Goal: Obtain resource: Download file/media

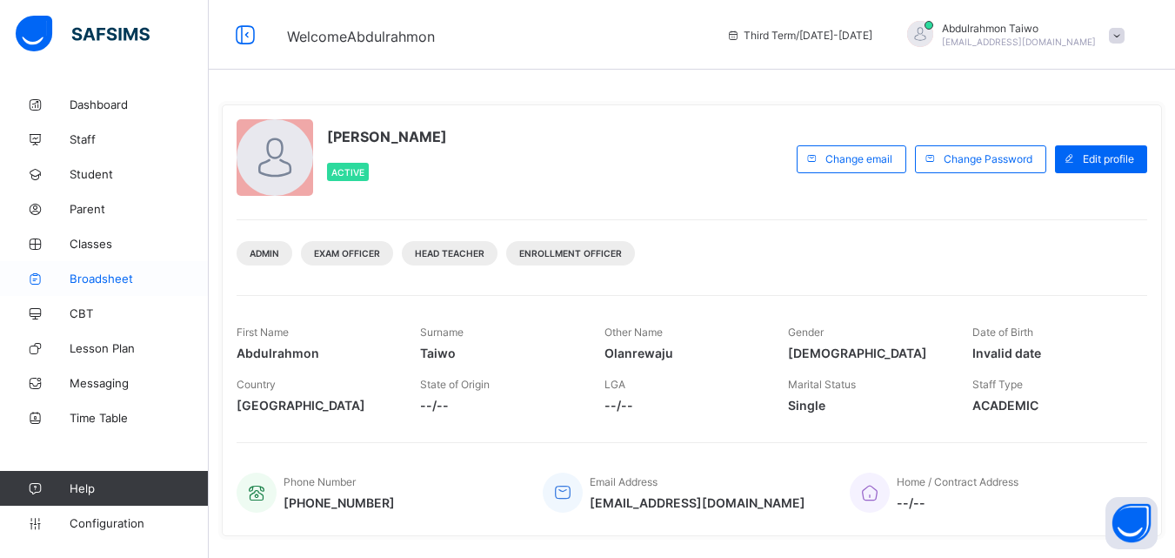
click at [128, 282] on span "Broadsheet" at bounding box center [139, 278] width 139 height 14
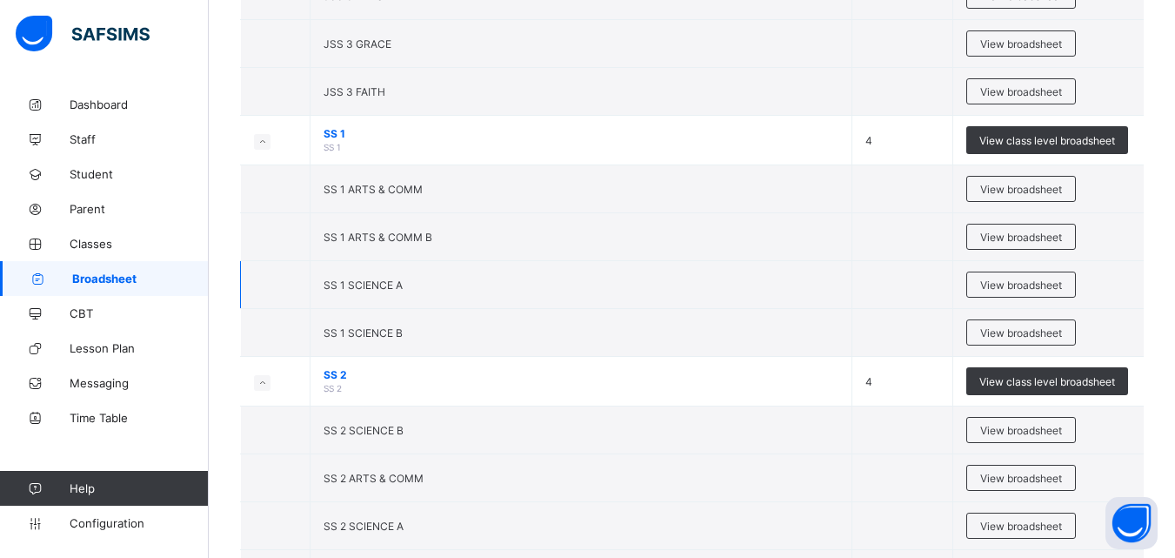
scroll to position [2262, 0]
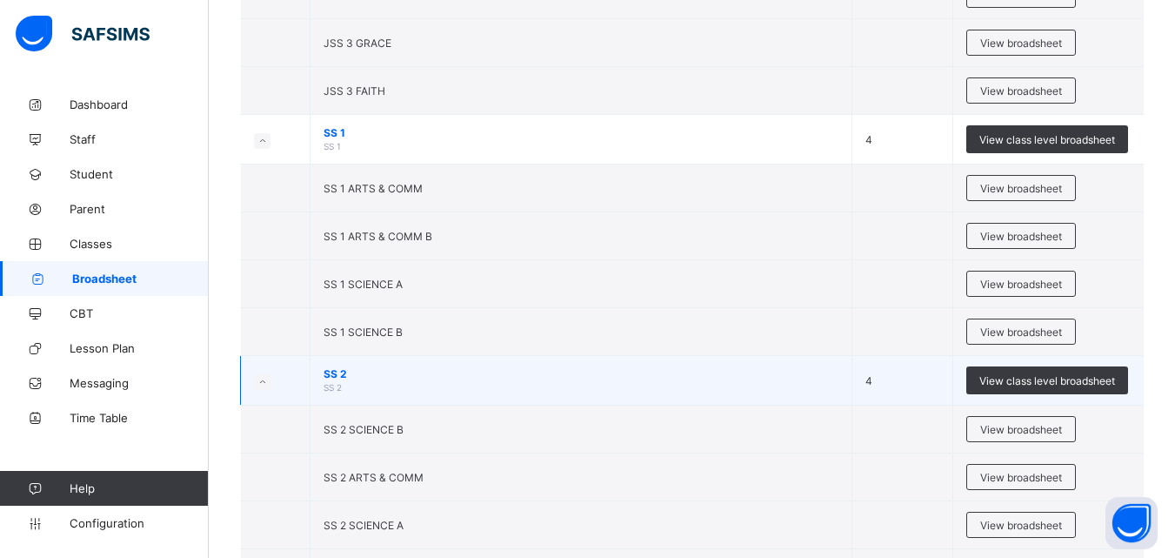
click at [462, 380] on td "SS 2 SS 2" at bounding box center [582, 381] width 542 height 50
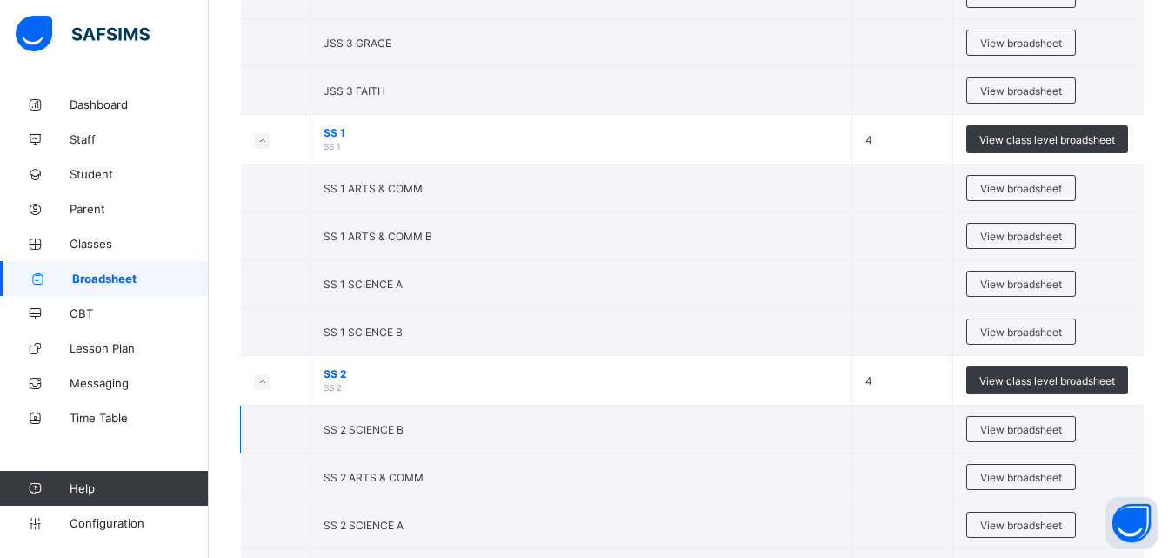
click at [459, 421] on td "SS 2 SCIENCE B" at bounding box center [582, 429] width 542 height 48
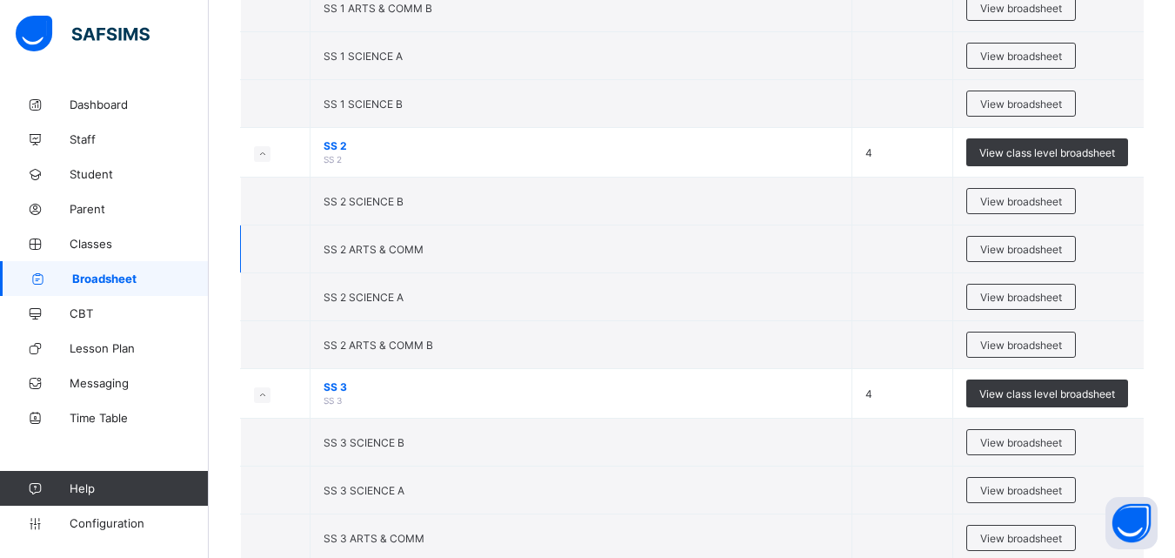
scroll to position [2523, 0]
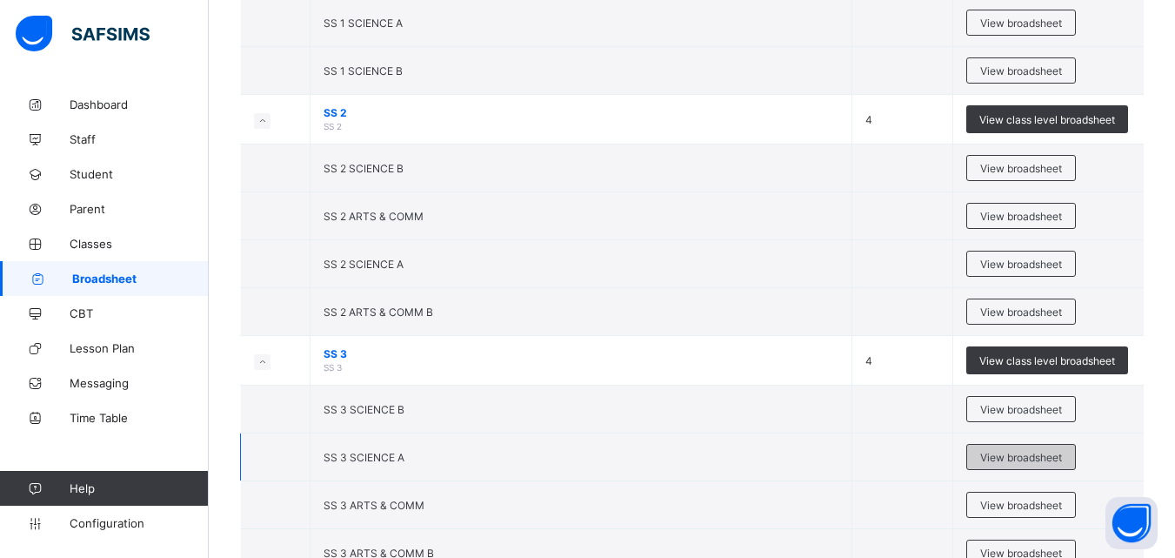
click at [1014, 454] on span "View broadsheet" at bounding box center [1021, 457] width 82 height 13
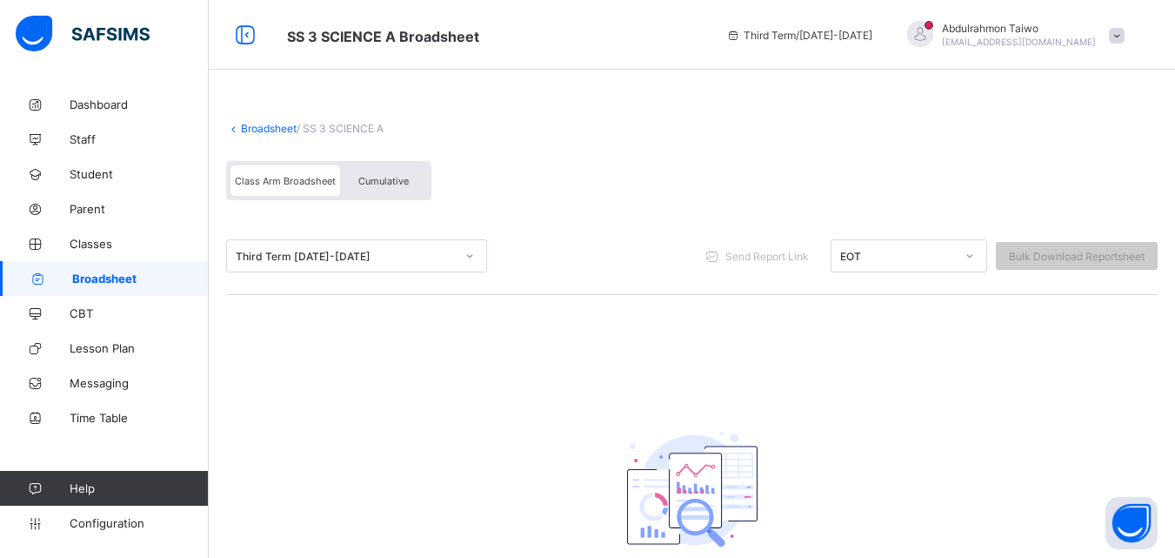
click at [471, 260] on icon at bounding box center [470, 255] width 10 height 17
click at [655, 237] on div "Third Term [DATE]-[DATE] Send Report Link EOT Bulk Download Reportsheet" at bounding box center [692, 255] width 932 height 77
click at [255, 130] on link "Broadsheet" at bounding box center [269, 128] width 56 height 13
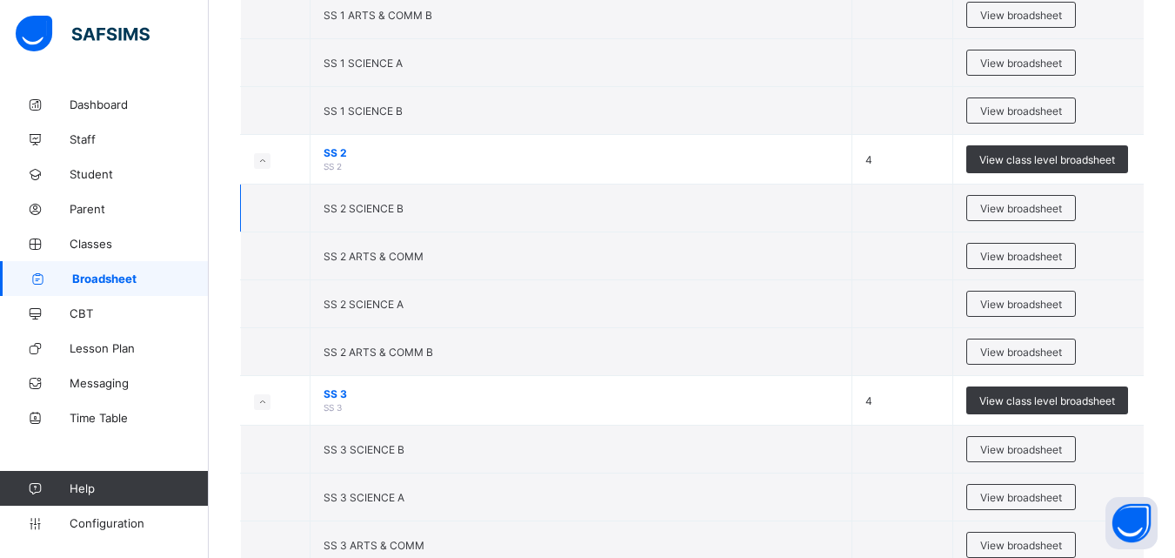
scroll to position [2586, 0]
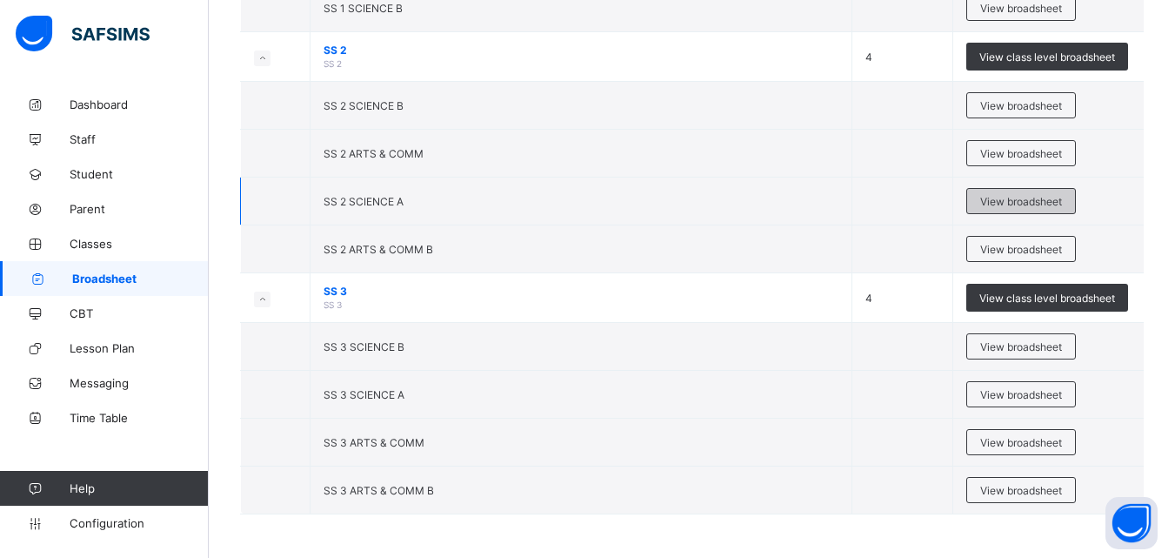
click at [1017, 202] on span "View broadsheet" at bounding box center [1021, 201] width 82 height 13
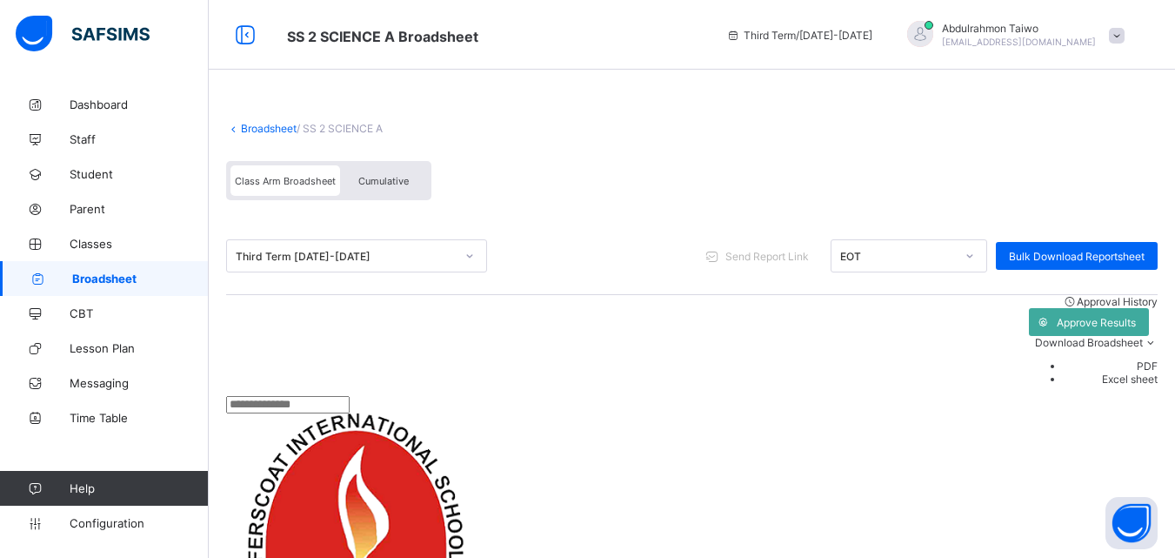
click at [389, 348] on div "Approval History Approve Results Download Broadsheet PDF Excel sheet" at bounding box center [692, 345] width 932 height 101
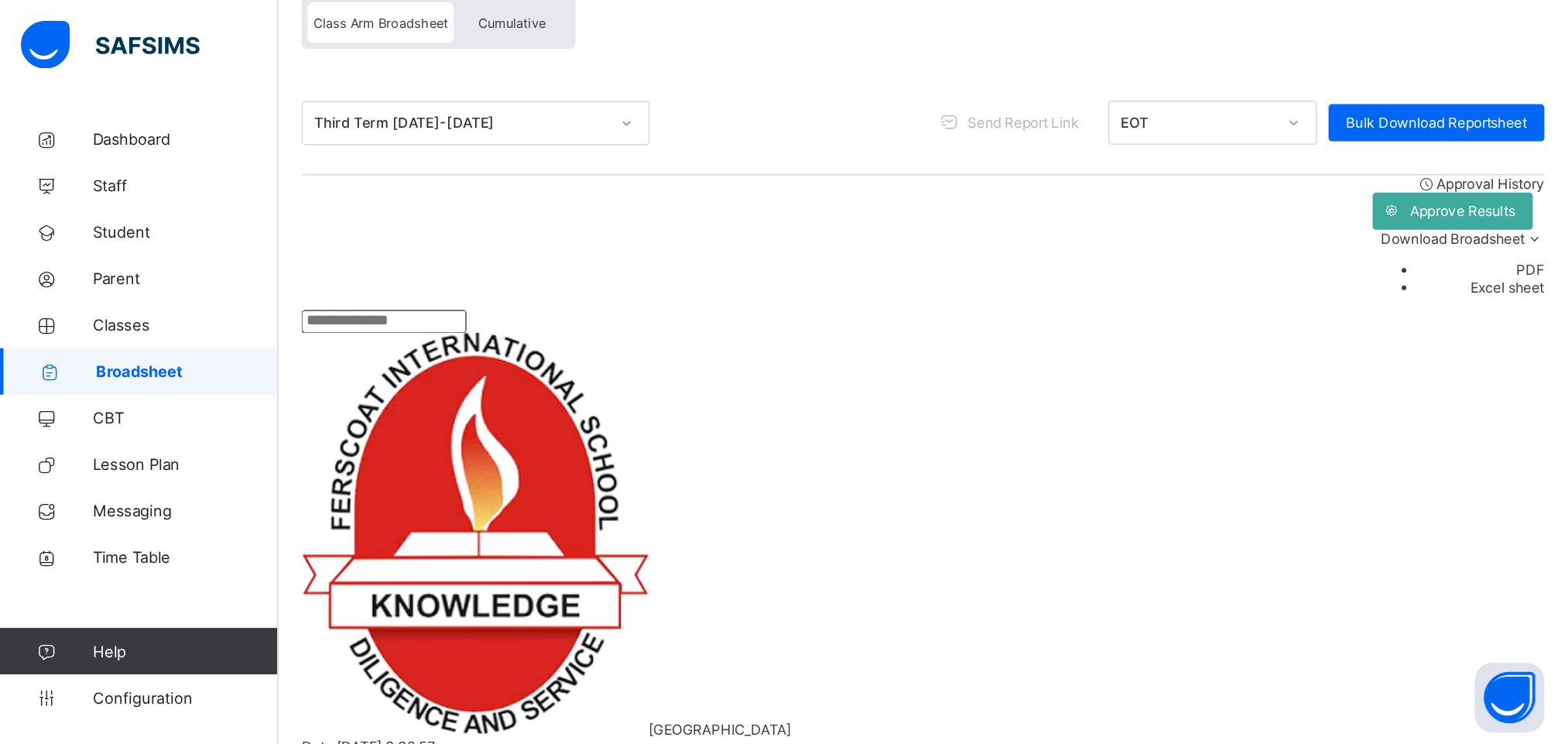
scroll to position [93, 0]
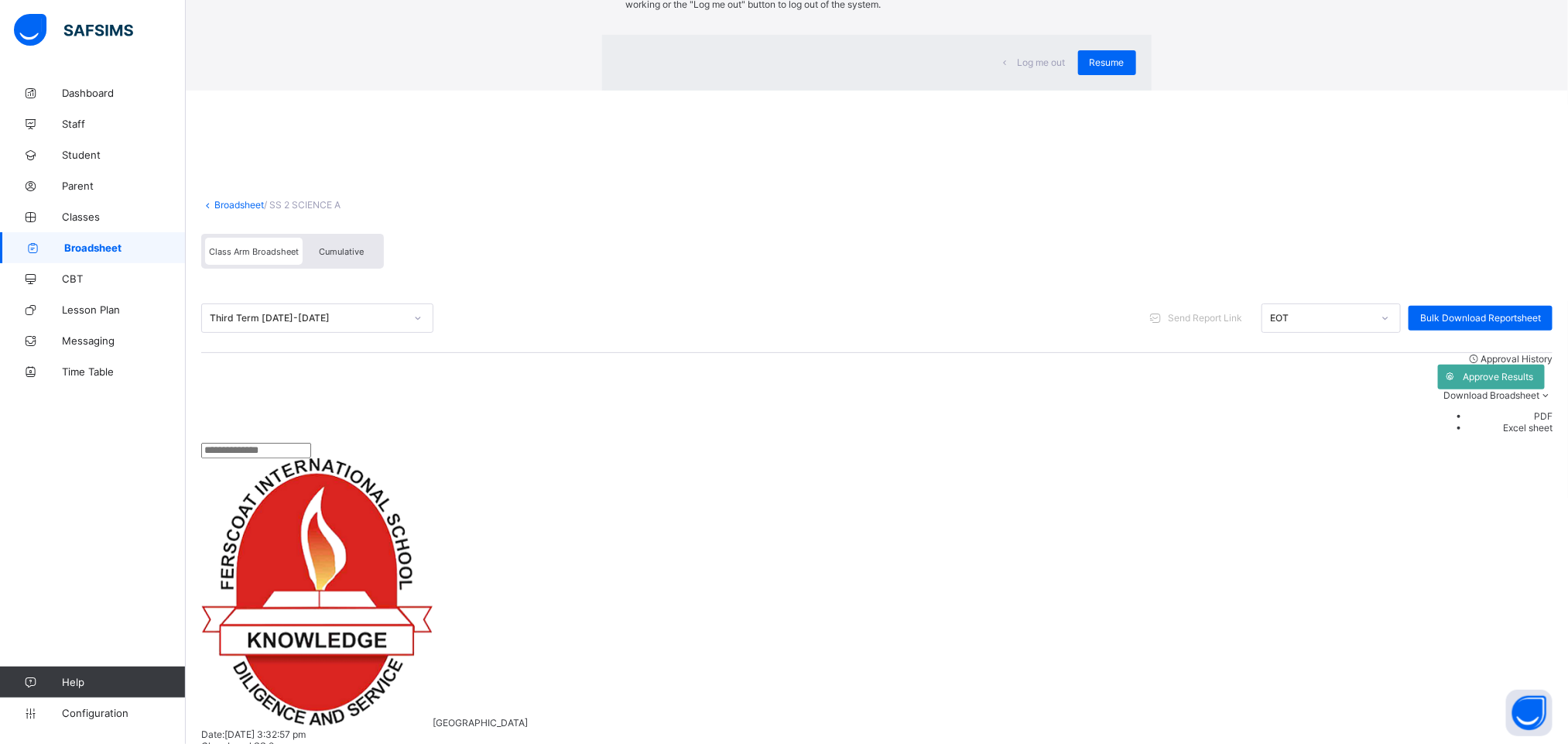
click at [1017, 91] on div "Log me out Resume" at bounding box center [876, 62] width 549 height 56
click at [1057, 69] on span "Resume" at bounding box center [1106, 62] width 35 height 12
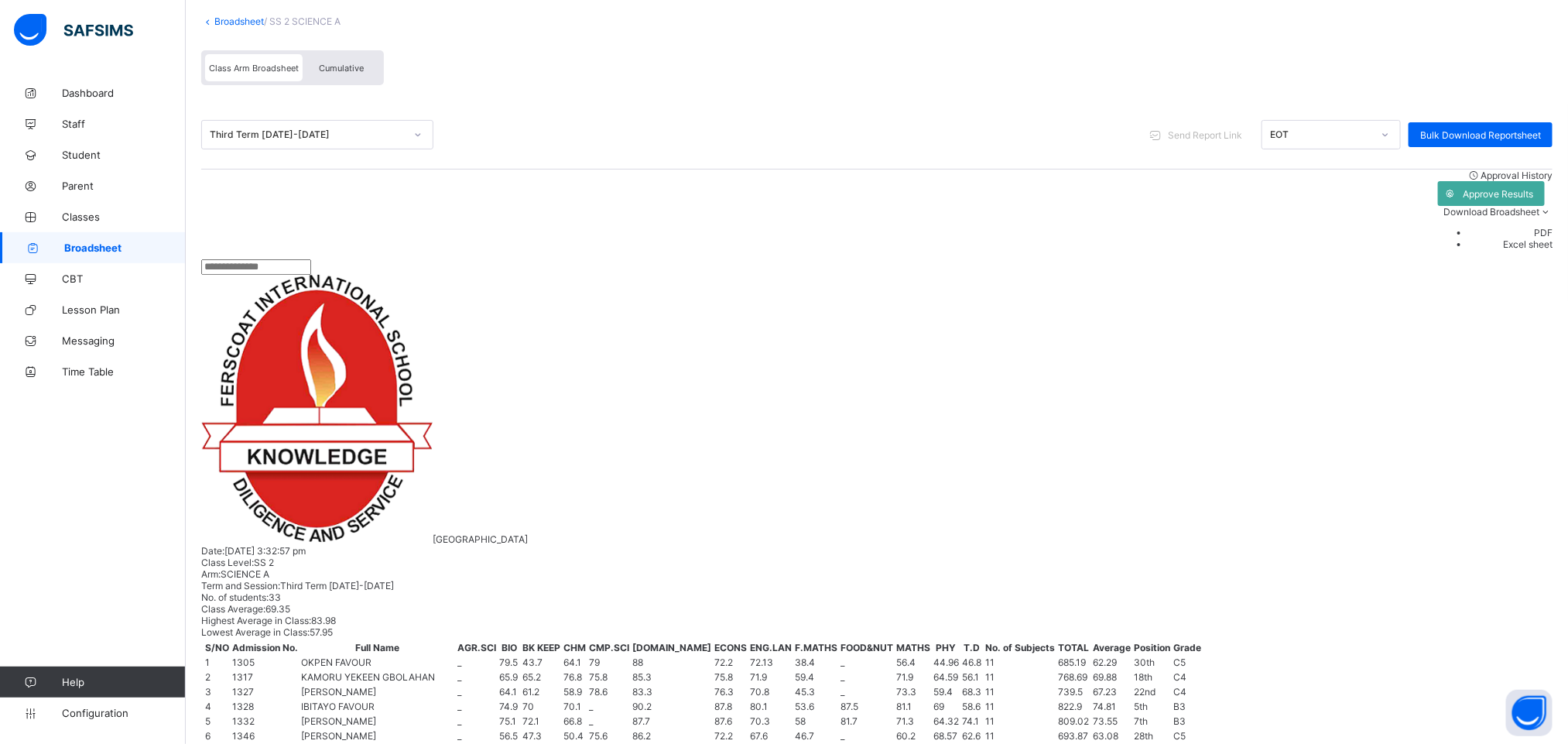
click at [1057, 238] on li "PDF" at bounding box center [1510, 232] width 84 height 12
click at [1057, 239] on li "PDF" at bounding box center [1510, 232] width 84 height 12
click at [964, 205] on div "Approval History Approve Results Download Broadsheet PDF Excel sheet" at bounding box center [876, 214] width 1351 height 90
click at [1057, 237] on li "PDF" at bounding box center [1510, 232] width 84 height 12
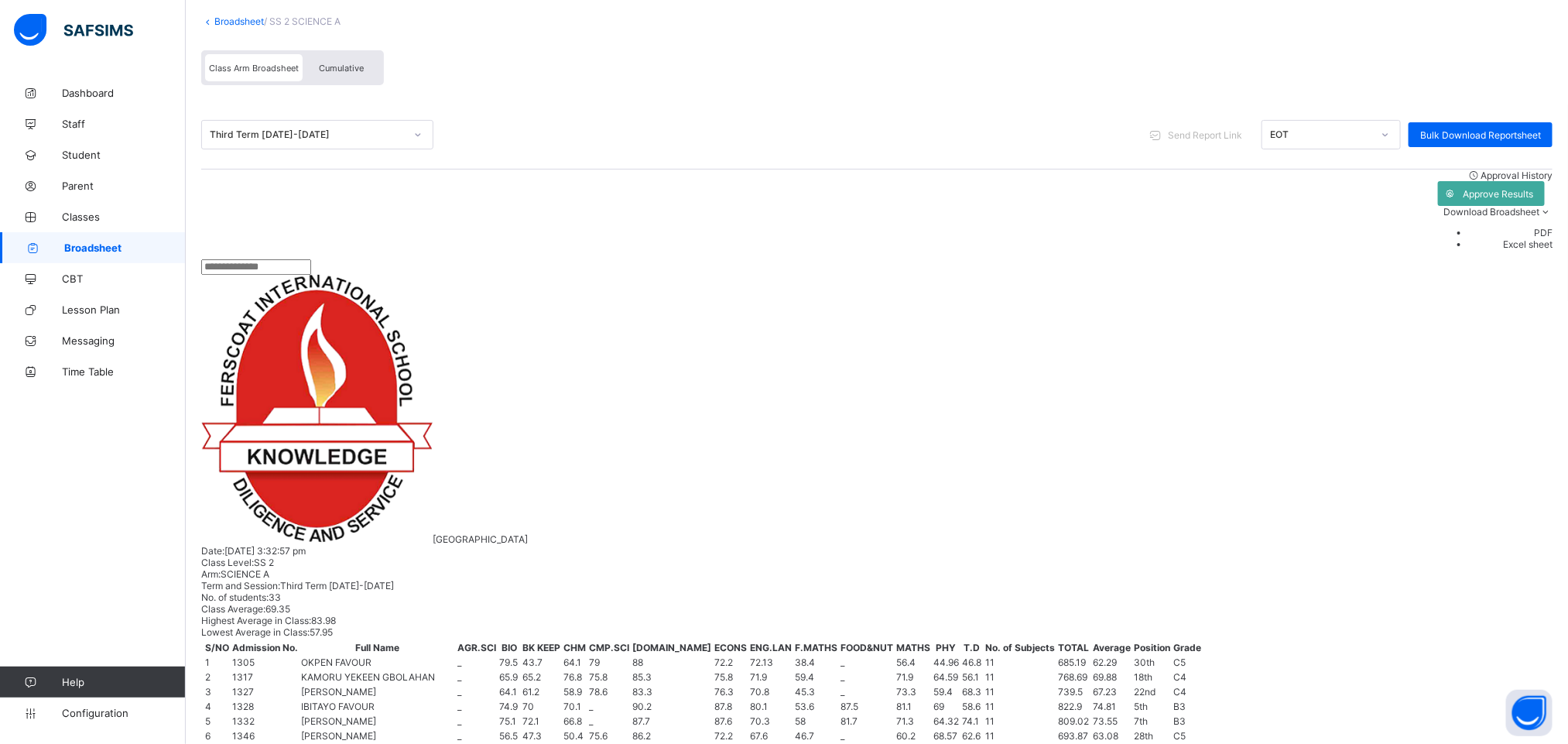
click at [1057, 238] on li "PDF" at bounding box center [1510, 232] width 84 height 12
click at [333, 63] on span "Cumulative" at bounding box center [341, 68] width 44 height 11
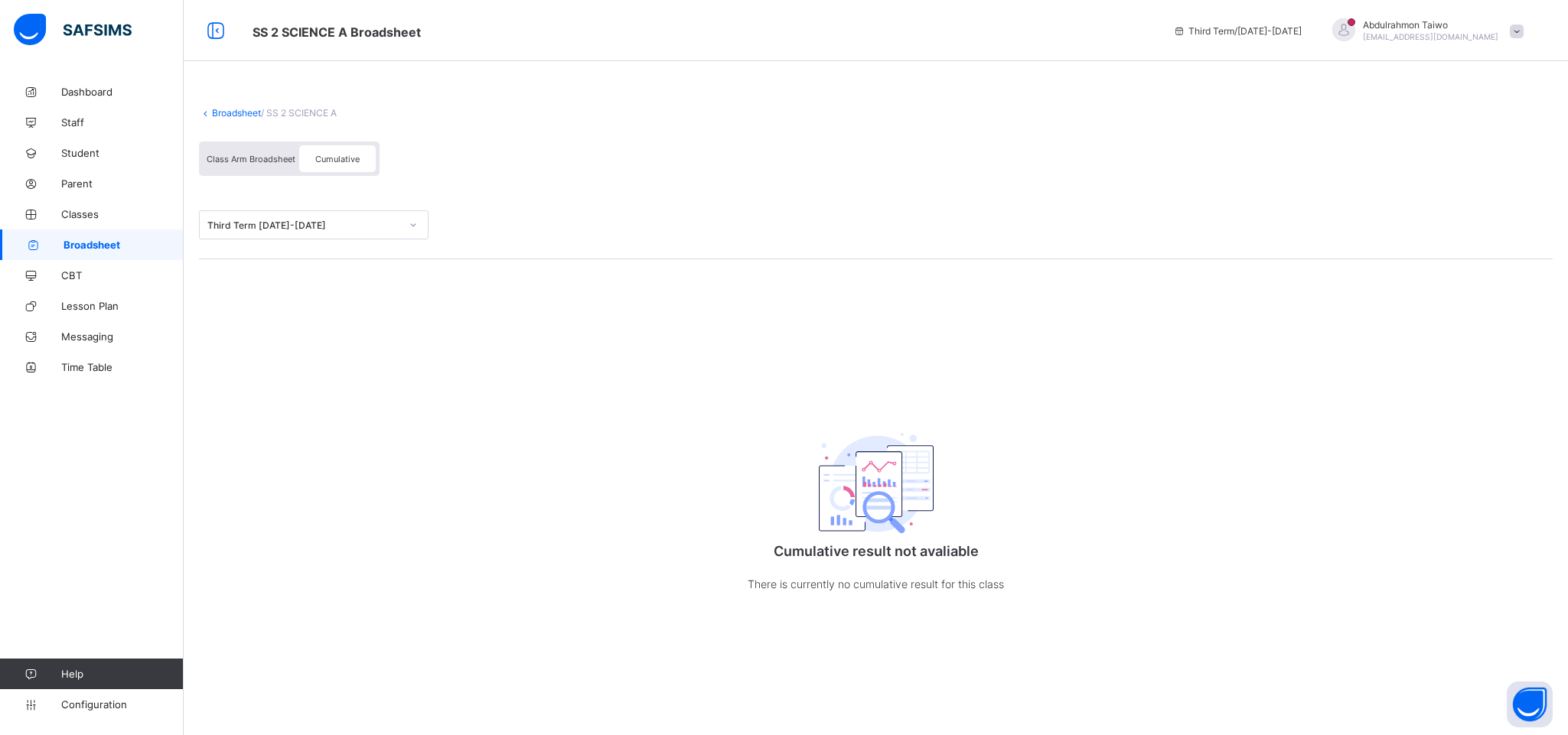
click at [326, 168] on div "Cumulative" at bounding box center [337, 158] width 77 height 26
click at [335, 158] on span "Cumulative" at bounding box center [337, 159] width 44 height 11
click at [237, 174] on div "Class Arm Broadsheet Cumulative" at bounding box center [288, 158] width 180 height 34
click at [239, 156] on span "Class Arm Broadsheet" at bounding box center [251, 159] width 89 height 11
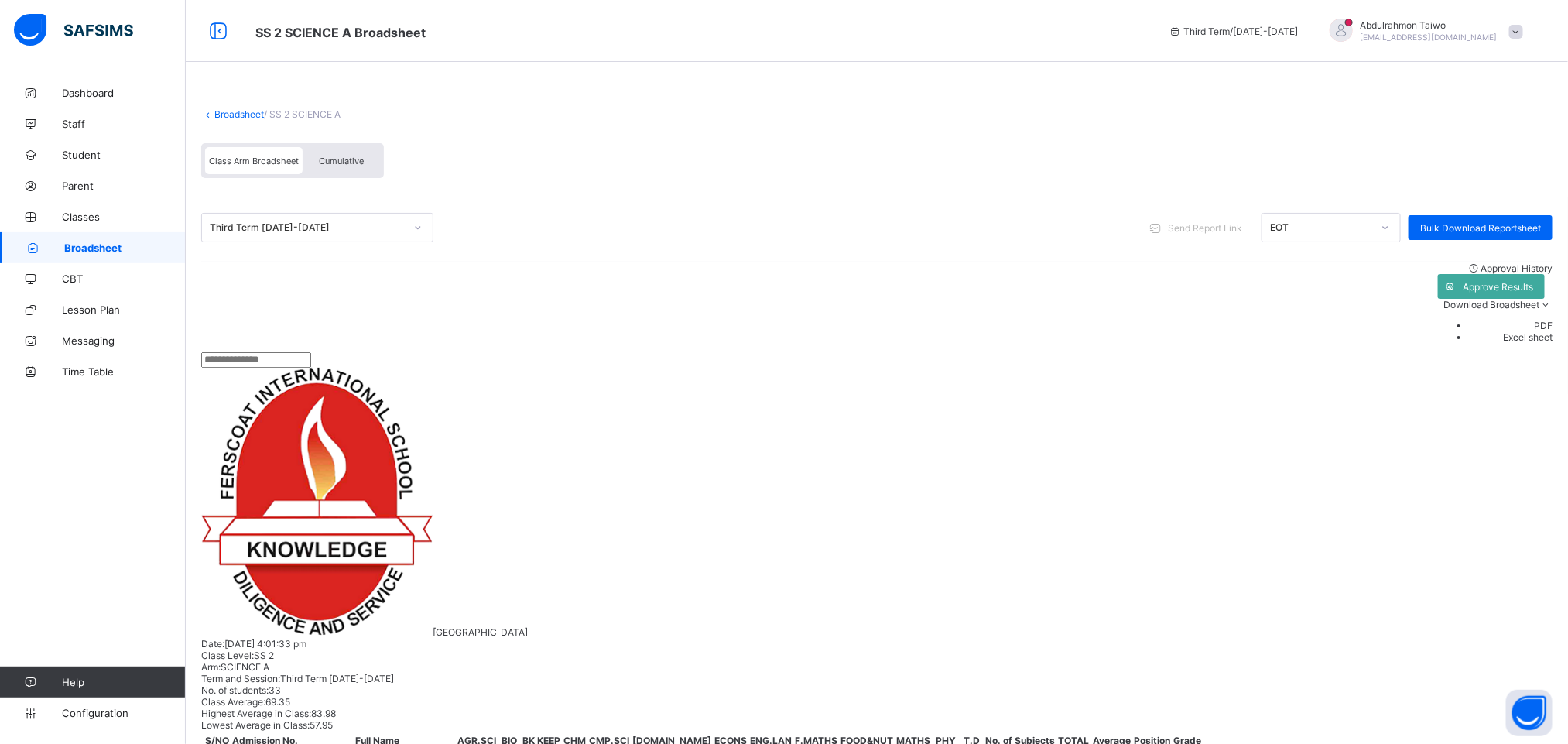
click at [330, 154] on div "Cumulative" at bounding box center [341, 160] width 77 height 27
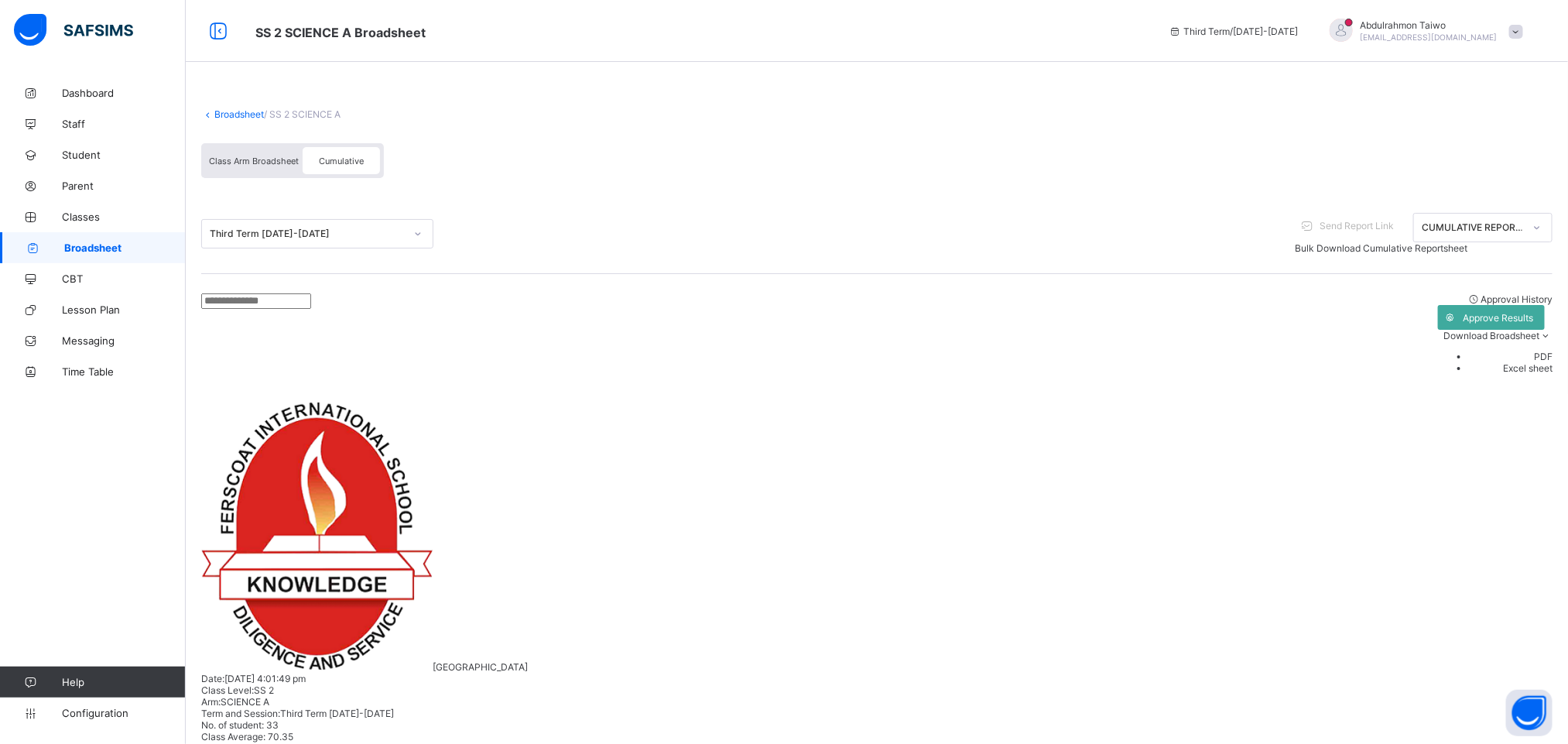
click at [1057, 330] on span "Download Broadsheet" at bounding box center [1491, 336] width 96 height 12
click at [1057, 351] on li "PDF" at bounding box center [1510, 356] width 84 height 12
click at [1057, 330] on span "Download Broadsheet" at bounding box center [1491, 336] width 96 height 12
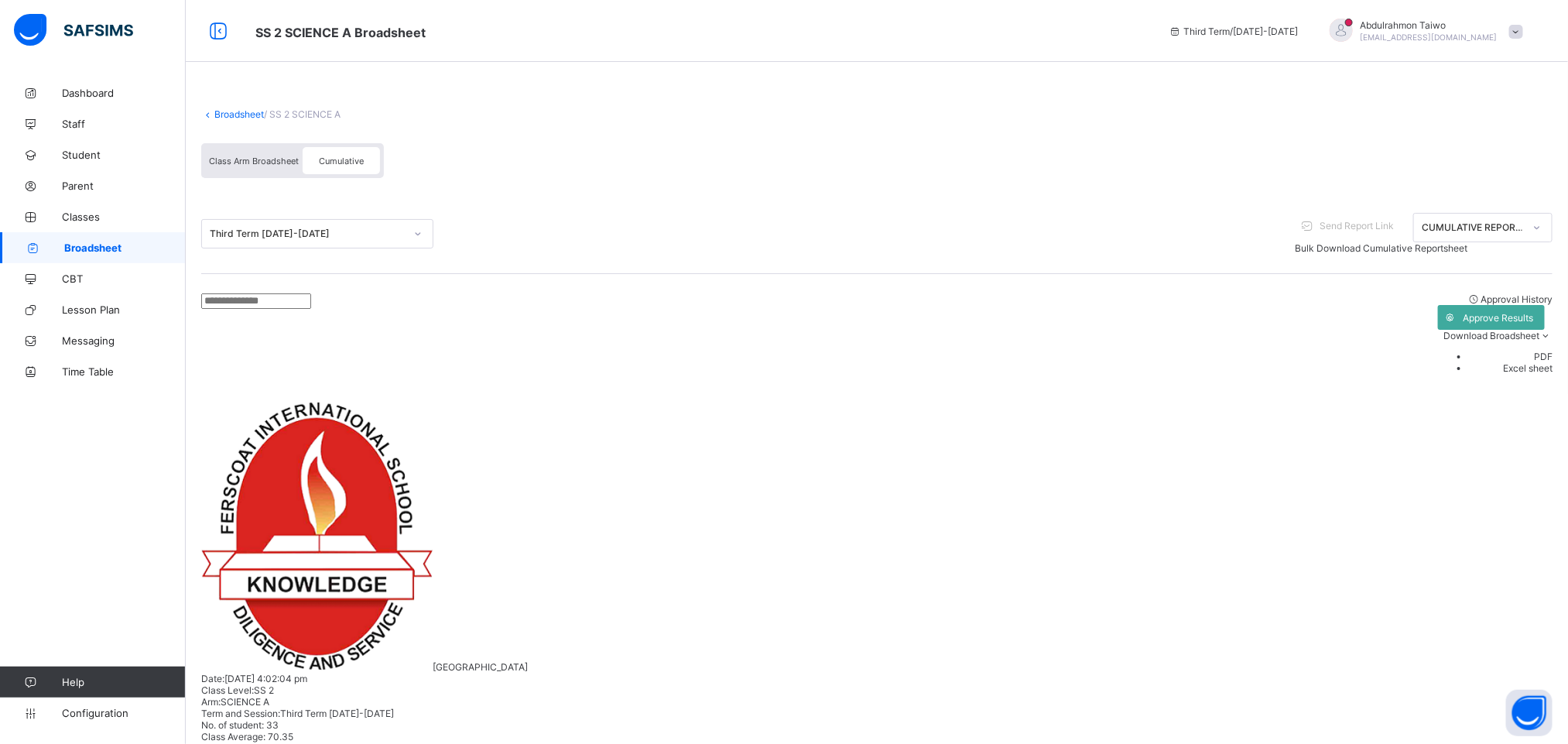
click at [1057, 351] on li "PDF" at bounding box center [1510, 356] width 84 height 12
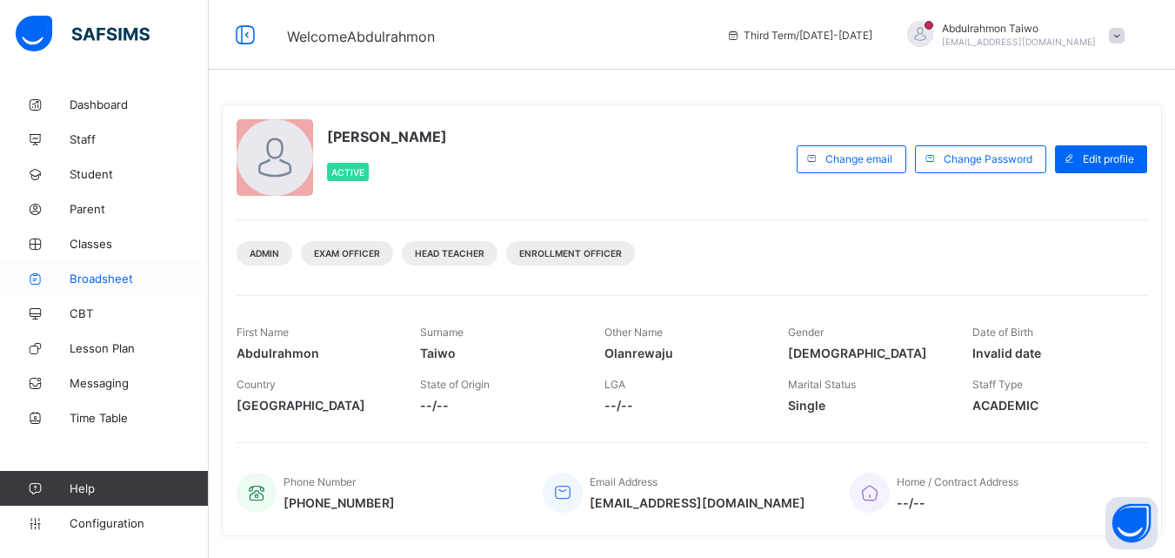
click at [94, 285] on link "Broadsheet" at bounding box center [104, 278] width 209 height 35
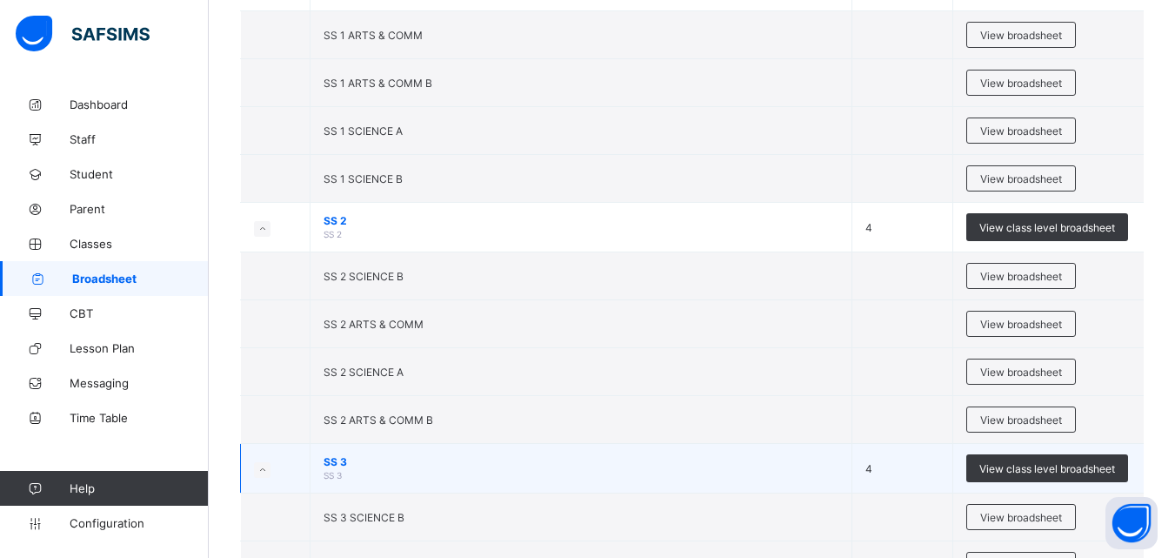
scroll to position [2586, 0]
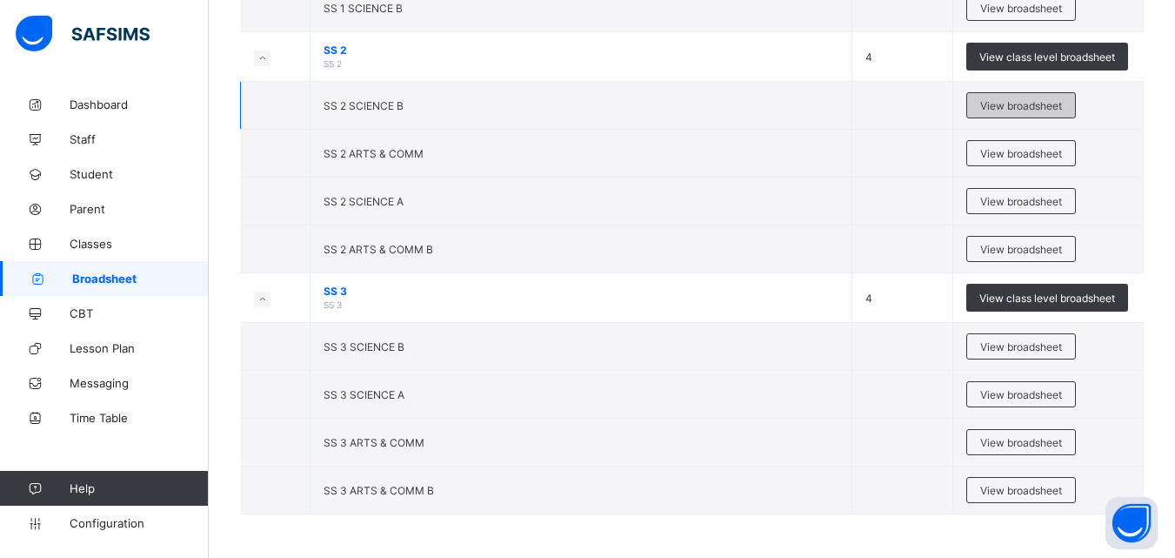
click at [1034, 110] on span "View broadsheet" at bounding box center [1021, 105] width 82 height 13
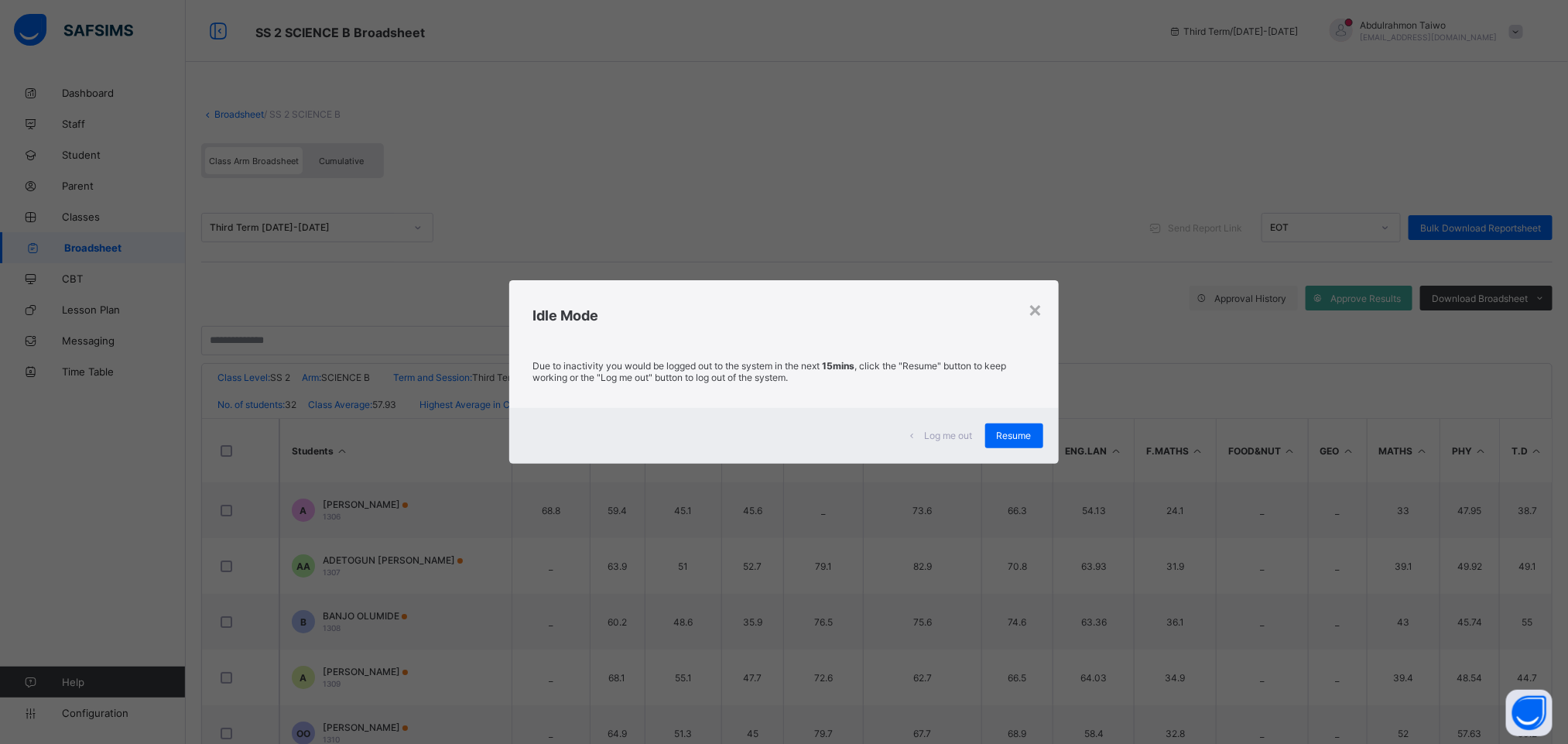
drag, startPoint x: 1005, startPoint y: 444, endPoint x: 1002, endPoint y: 434, distance: 10.4
click at [1002, 442] on div "Resume" at bounding box center [1013, 436] width 58 height 25
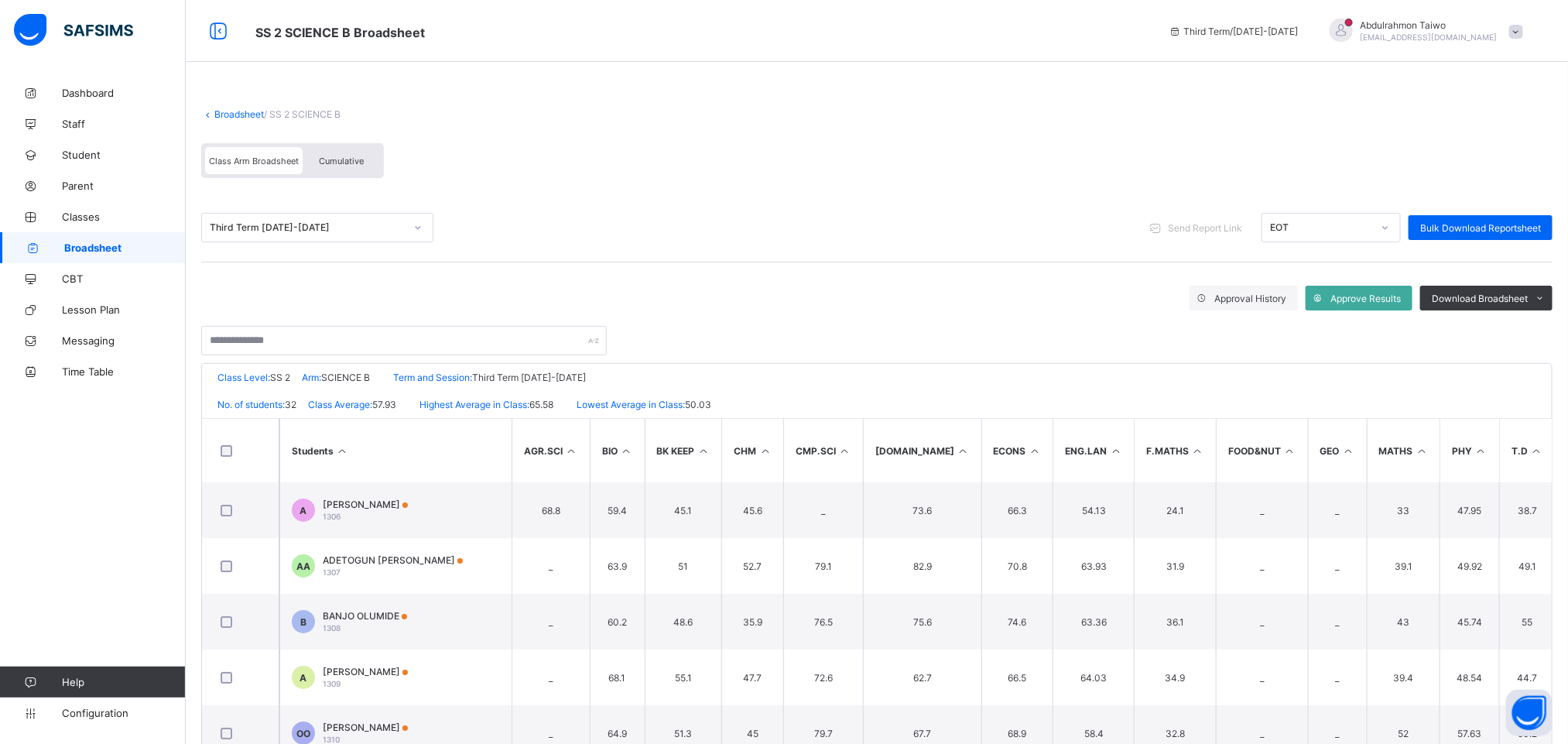
click at [1044, 366] on div "Class Level: SS 2 Arm: SCIENCE B Term and Session: Third Term 2024-2025" at bounding box center [876, 377] width 1349 height 27
click at [337, 450] on icon at bounding box center [342, 450] width 13 height 12
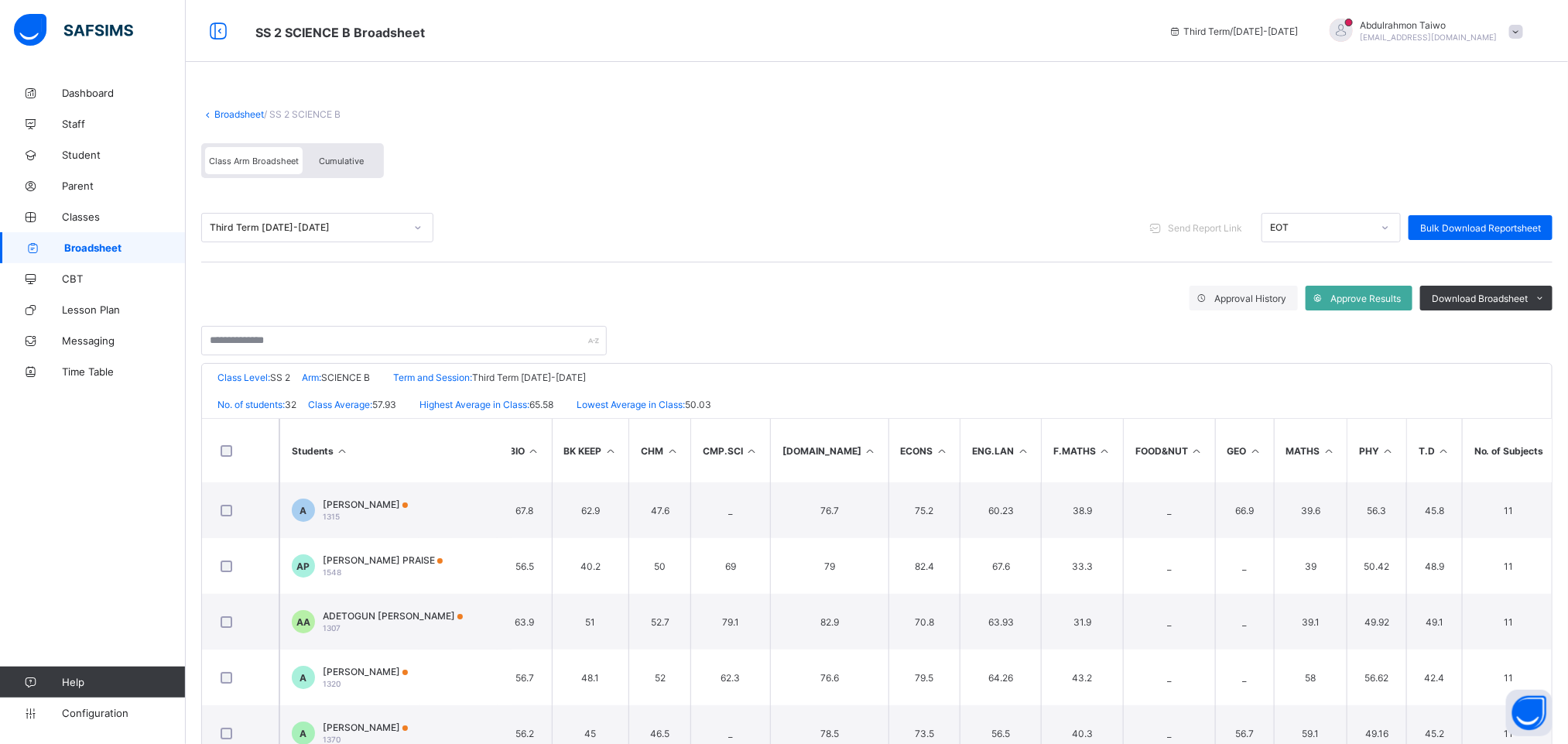
scroll to position [0, 140]
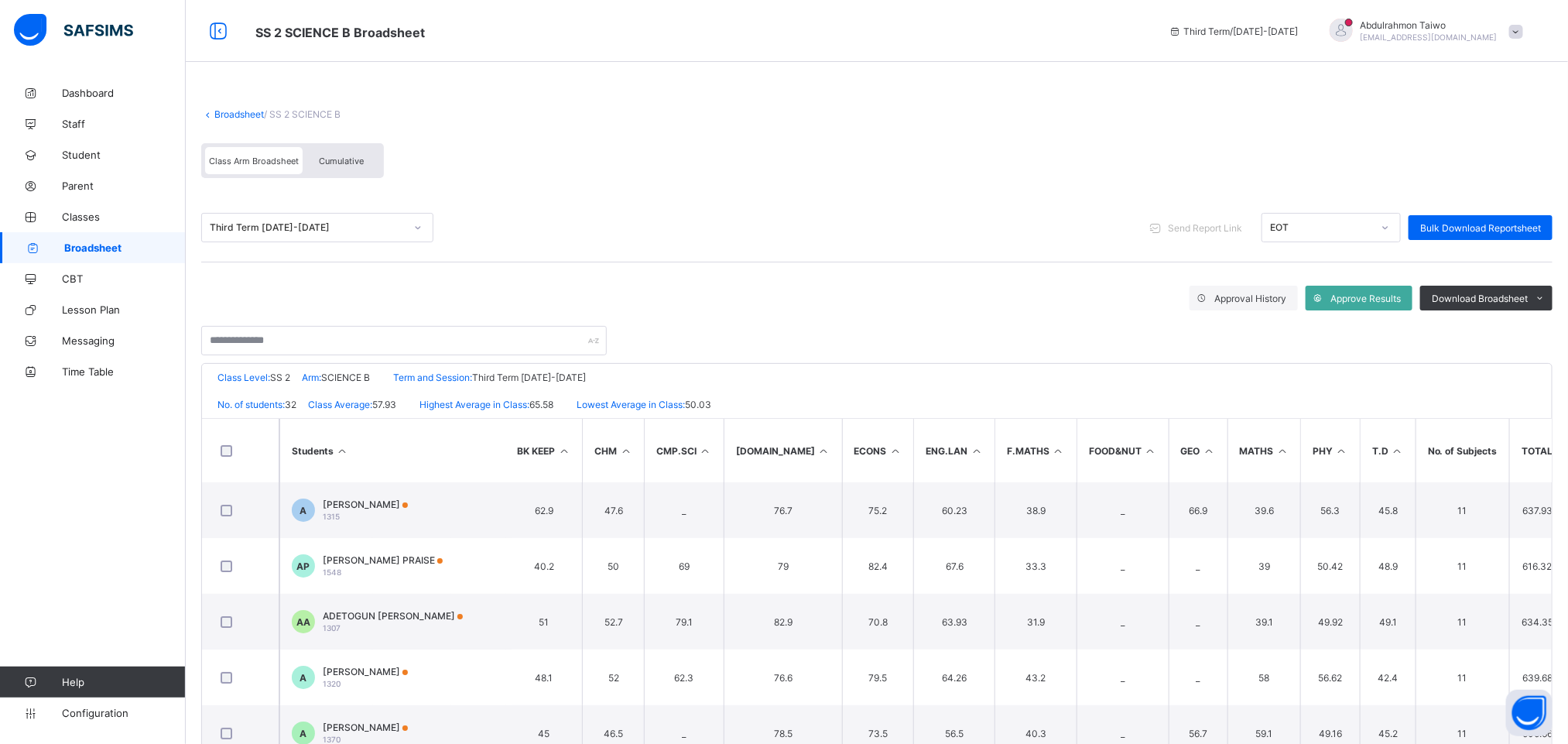
click at [312, 442] on th "Students" at bounding box center [395, 450] width 232 height 63
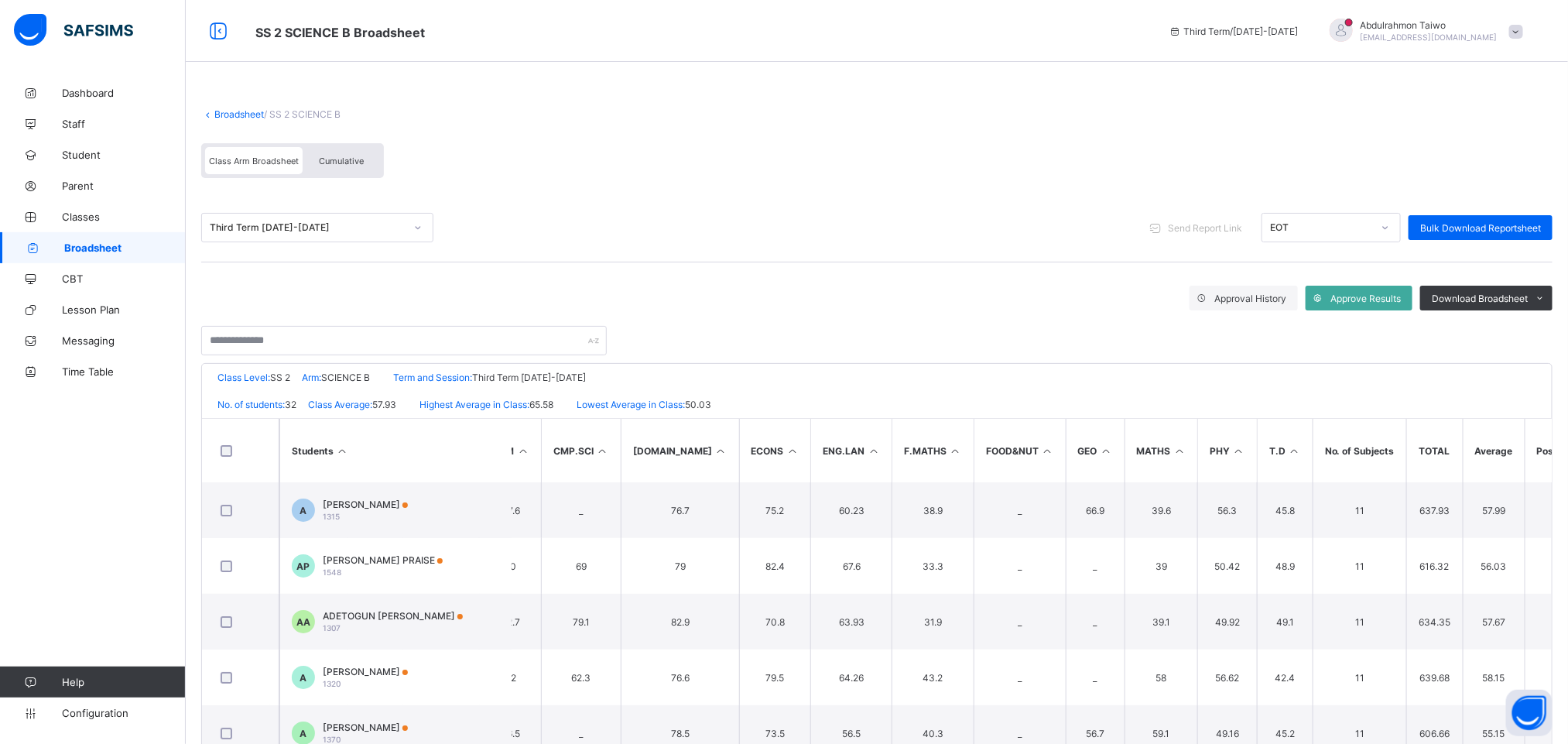
scroll to position [0, 288]
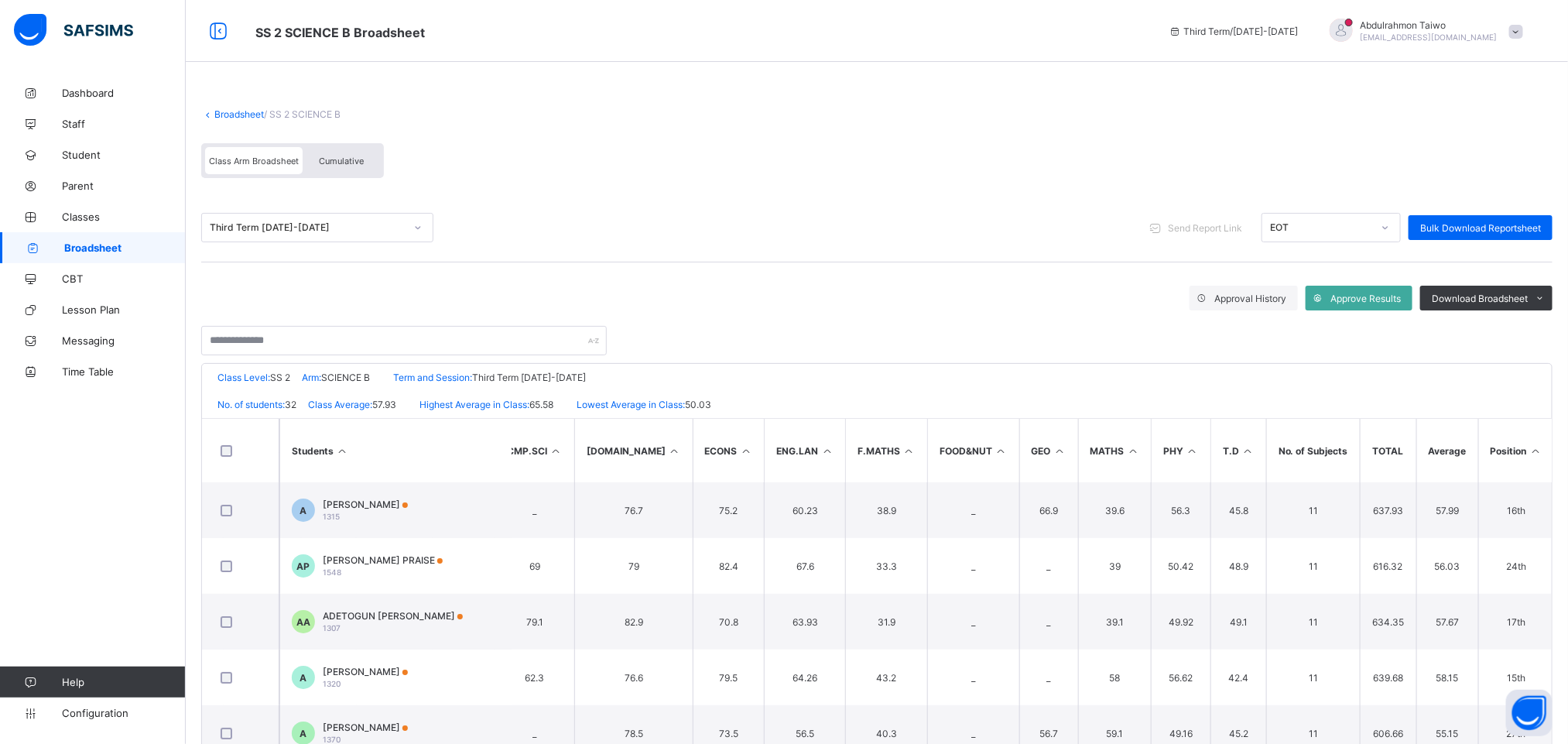
click at [1044, 446] on th "Position" at bounding box center [1516, 450] width 76 height 63
click at [1044, 443] on th "Position" at bounding box center [1516, 450] width 76 height 63
click at [1044, 451] on icon at bounding box center [1535, 450] width 13 height 12
click at [1044, 326] on ul "PDF Excel sheet" at bounding box center [1520, 344] width 63 height 50
click at [1044, 335] on li "PDF" at bounding box center [1521, 330] width 62 height 24
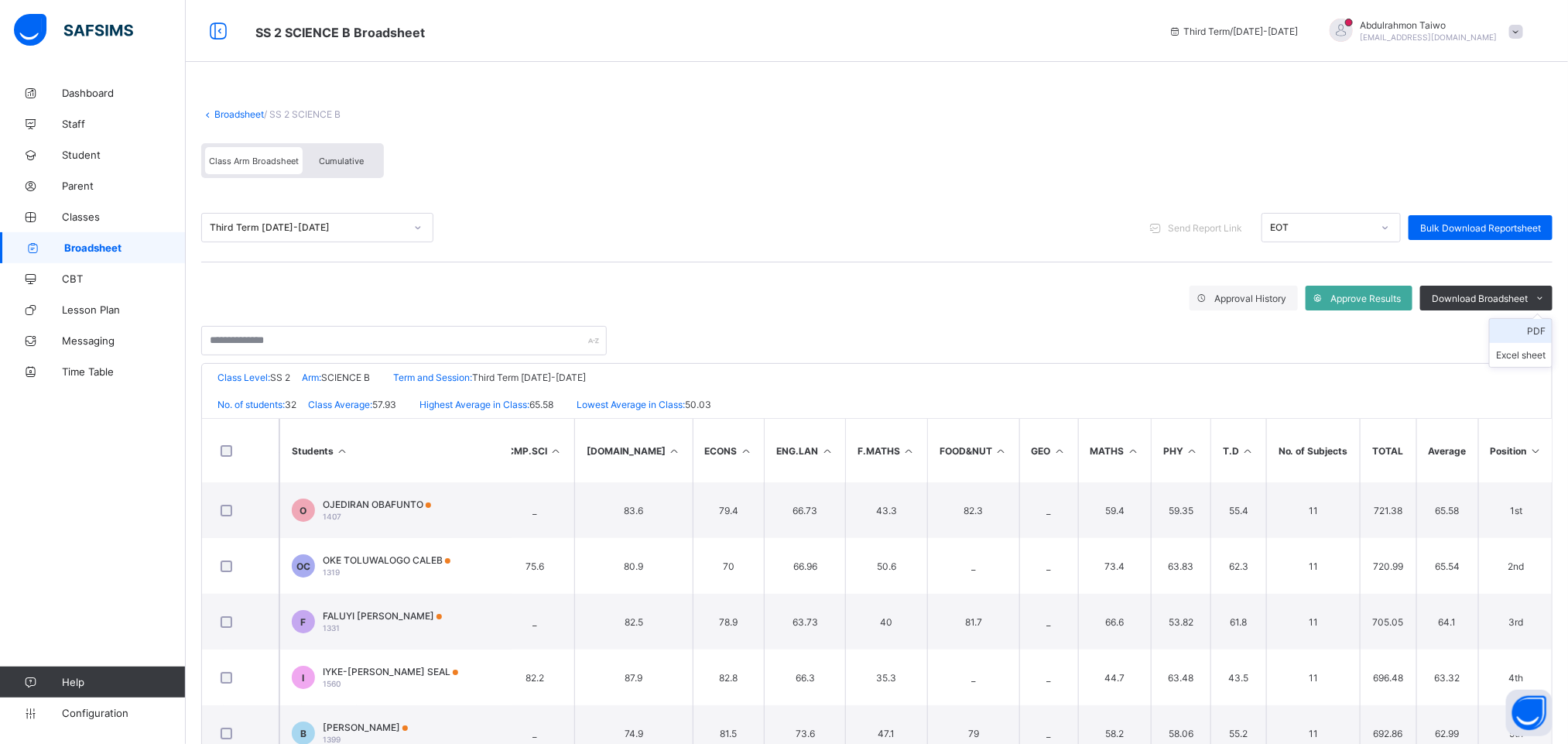
scroll to position [0, 0]
click at [1044, 332] on li "PDF" at bounding box center [1521, 330] width 62 height 24
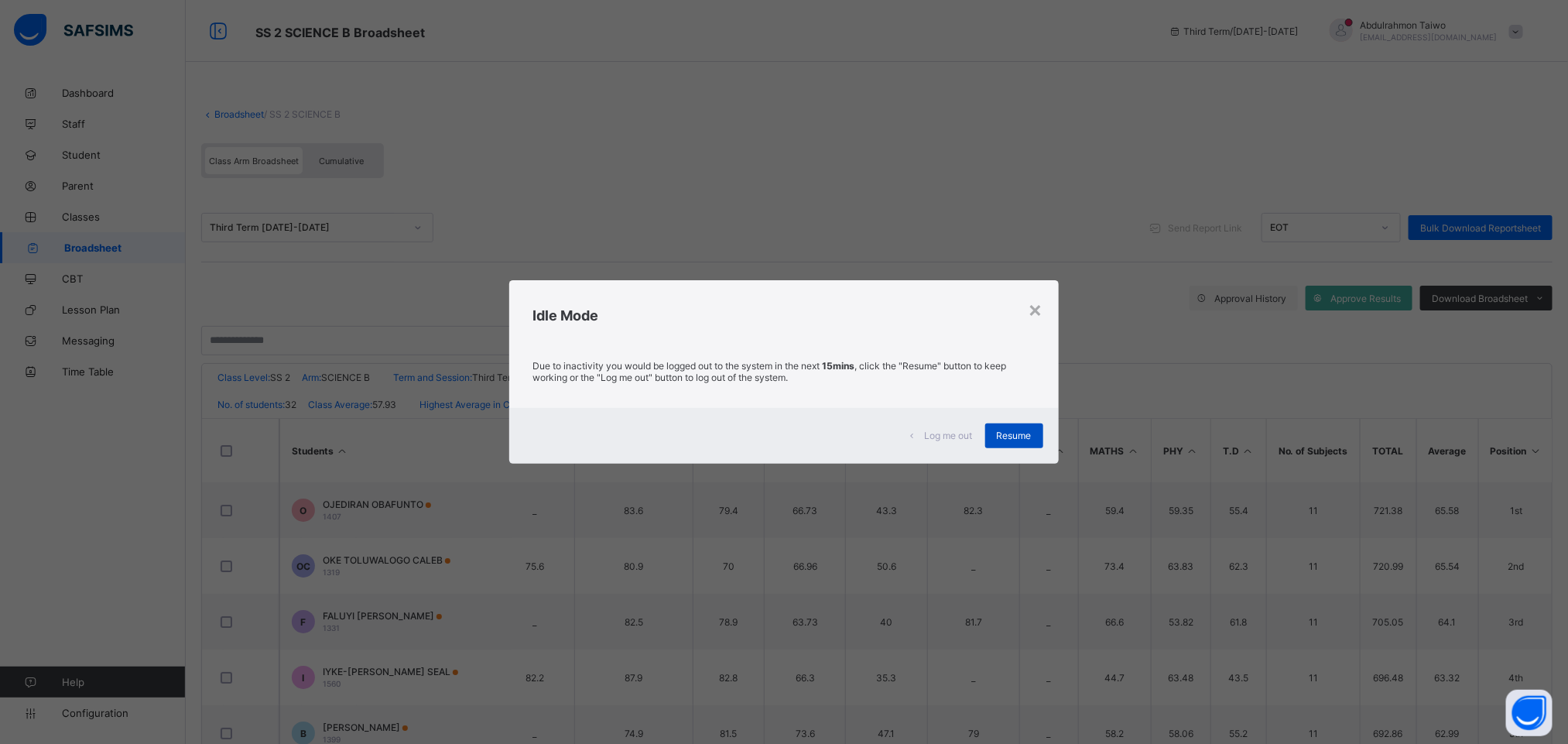
click at [1019, 432] on span "Resume" at bounding box center [1014, 435] width 35 height 12
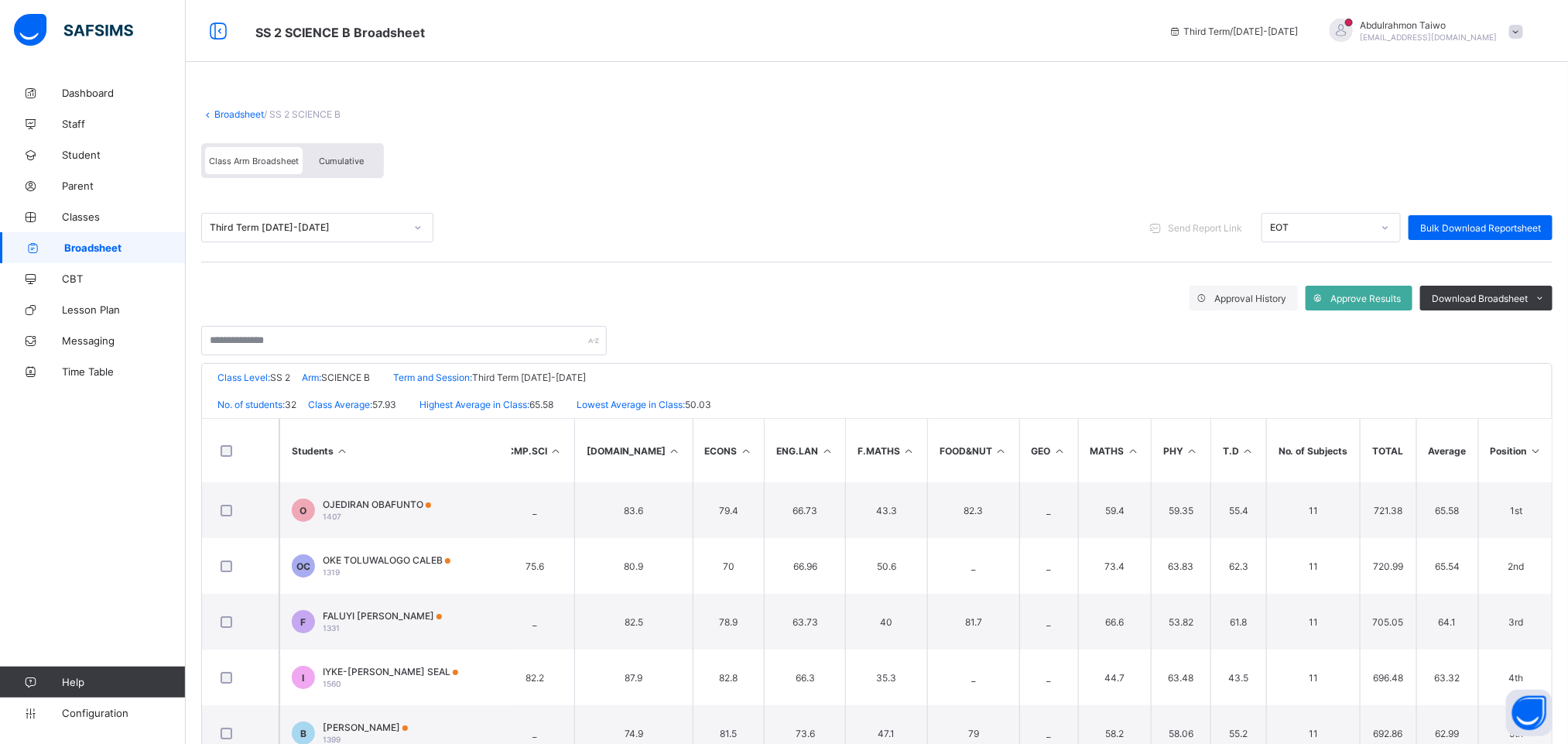
click at [321, 453] on th "Students" at bounding box center [395, 450] width 232 height 63
click at [1044, 340] on li "PDF" at bounding box center [1521, 330] width 62 height 24
click at [360, 165] on span "Cumulative" at bounding box center [341, 161] width 44 height 11
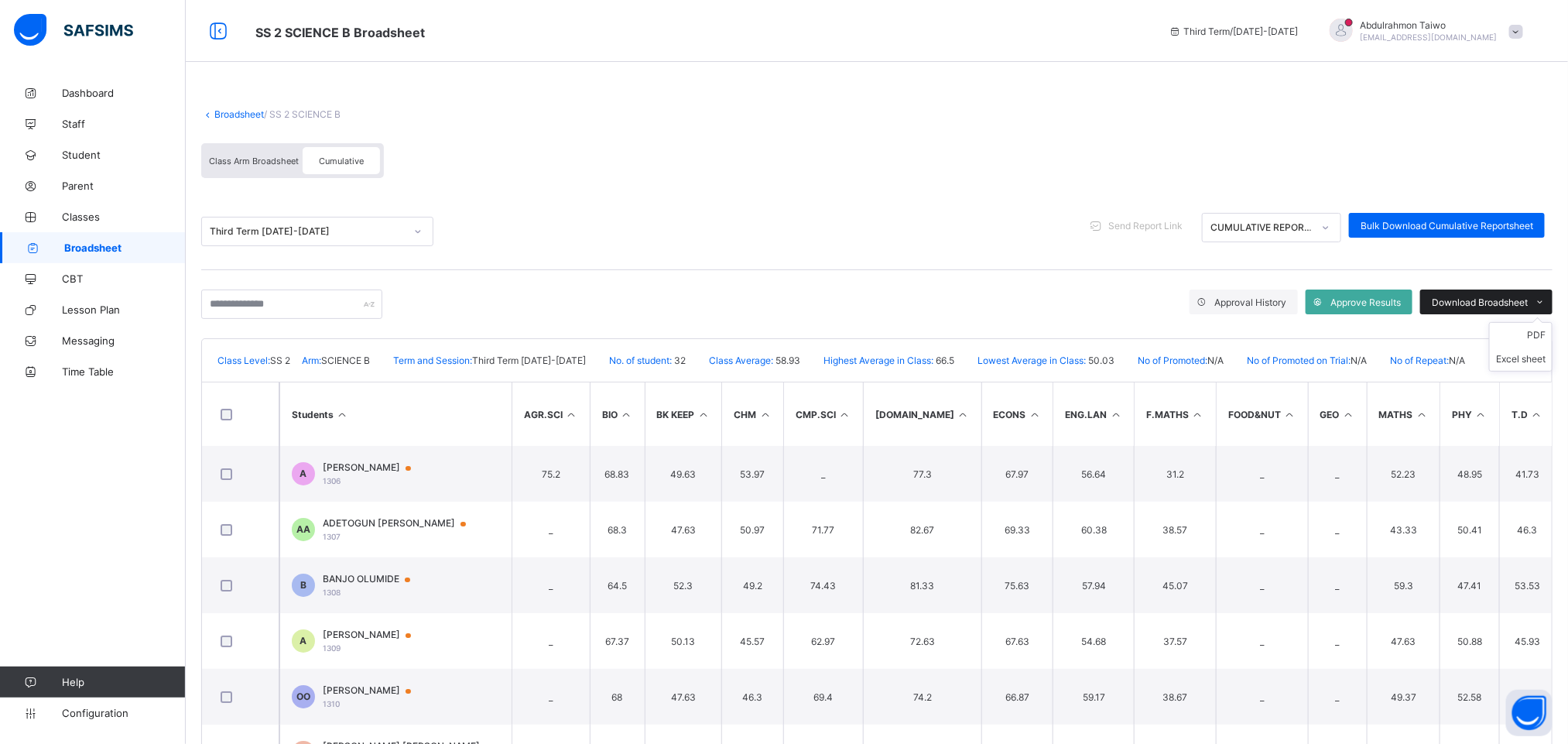
click at [1044, 294] on div "Download Broadsheet" at bounding box center [1485, 302] width 133 height 25
click at [1044, 332] on ul "PDF Excel sheet" at bounding box center [1520, 347] width 63 height 50
drag, startPoint x: 1551, startPoint y: 335, endPoint x: 1238, endPoint y: 249, distance: 324.6
click at [0, 0] on li "PDF" at bounding box center [0, 0] width 0 height 0
click at [1001, 161] on div "Class Arm Broadsheet Cumulative" at bounding box center [876, 164] width 1351 height 58
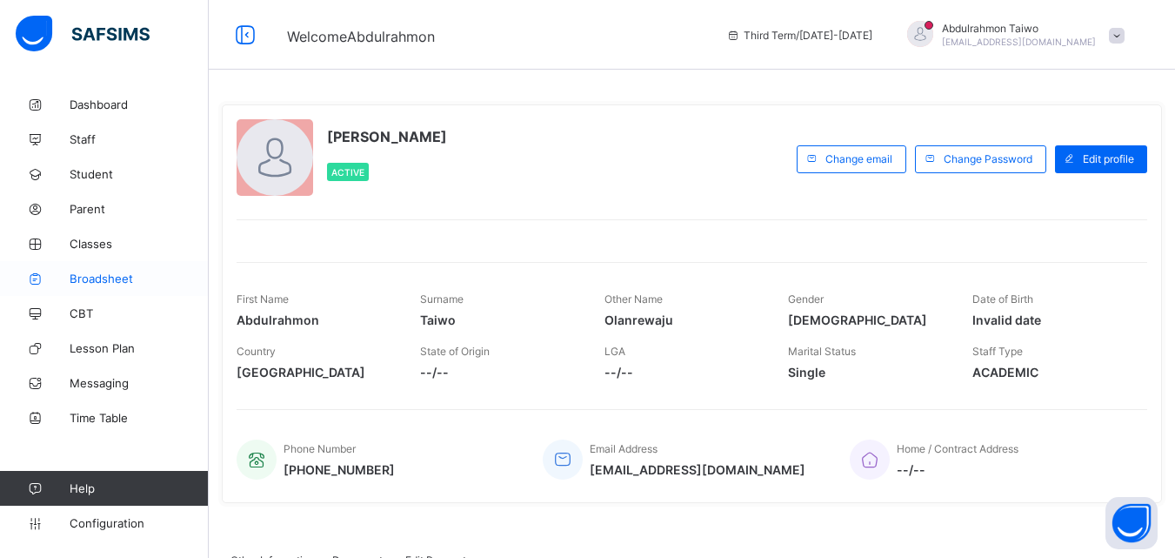
click at [78, 277] on span "Broadsheet" at bounding box center [139, 278] width 139 height 14
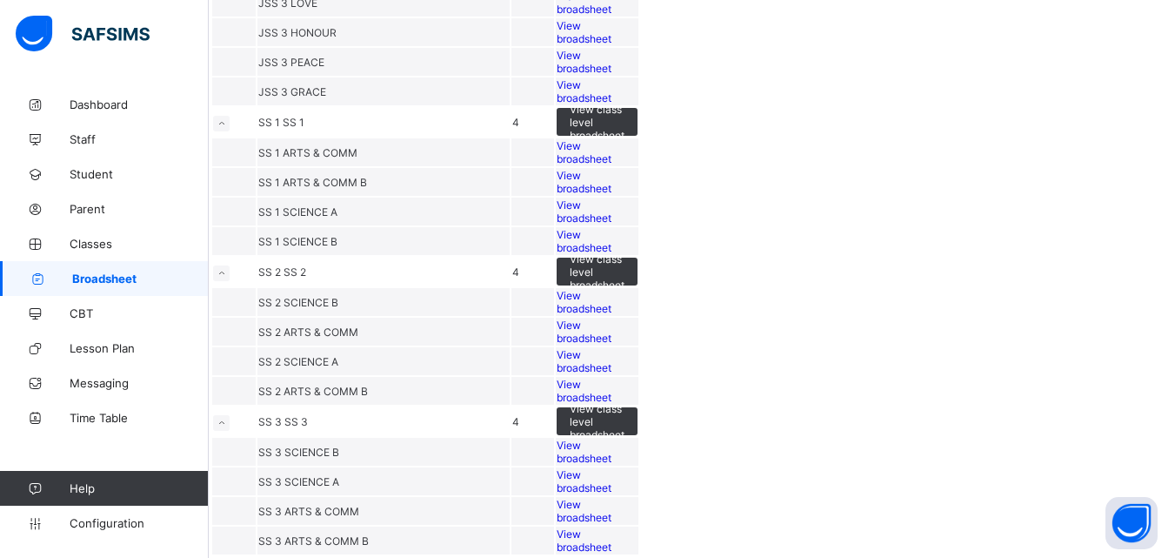
scroll to position [2586, 0]
click at [368, 385] on span "SS 2 ARTS & COMM B" at bounding box center [313, 391] width 110 height 13
click at [612, 378] on span "View broadsheet" at bounding box center [584, 391] width 55 height 26
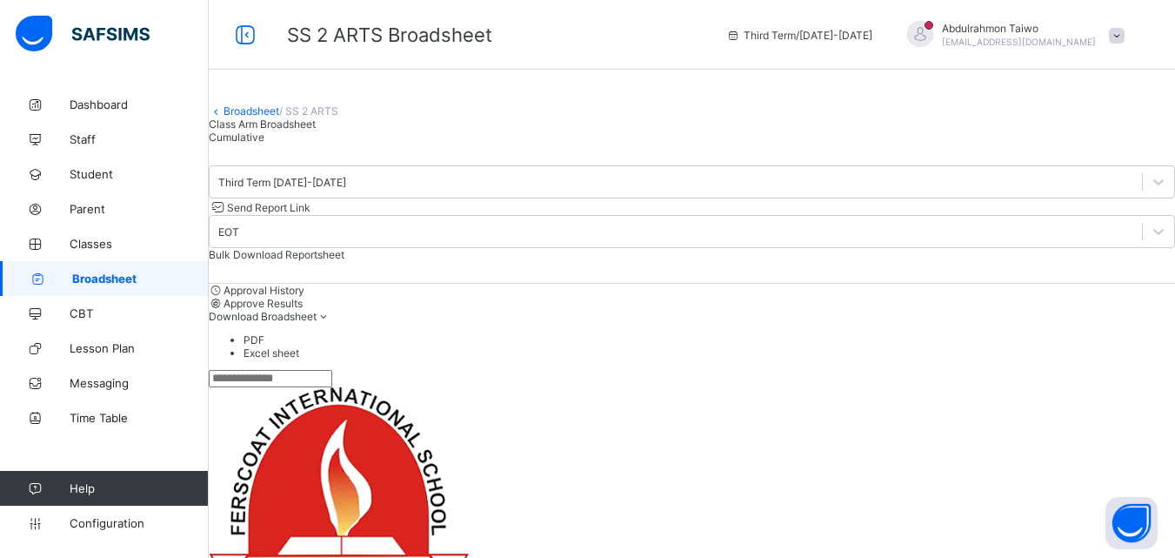
click at [688, 143] on div "Broadsheet / SS 2 ARTS Class Arm Broadsheet Cumulative" at bounding box center [692, 115] width 967 height 57
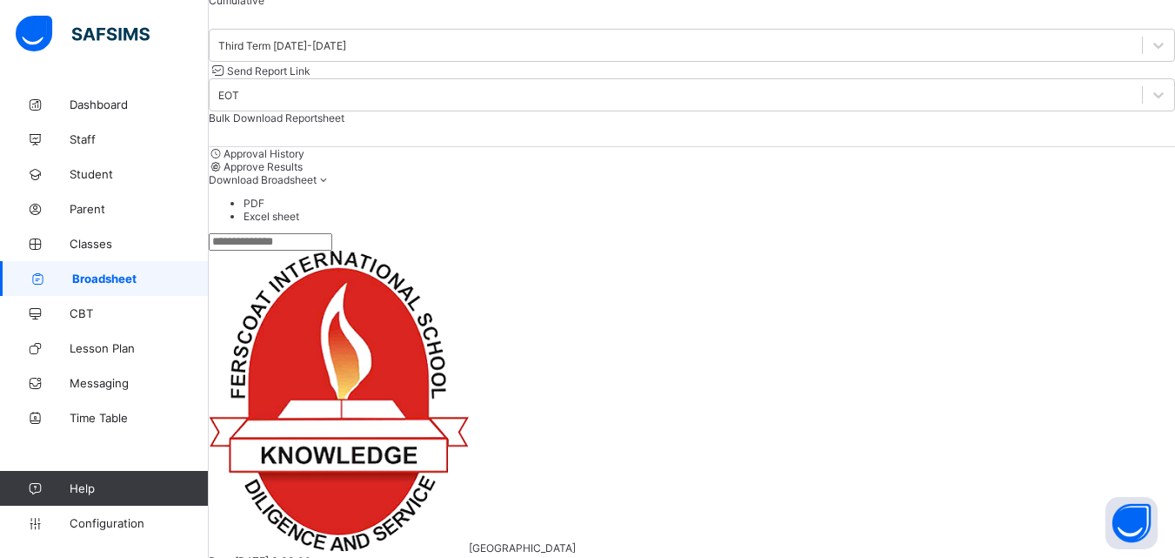
scroll to position [261, 0]
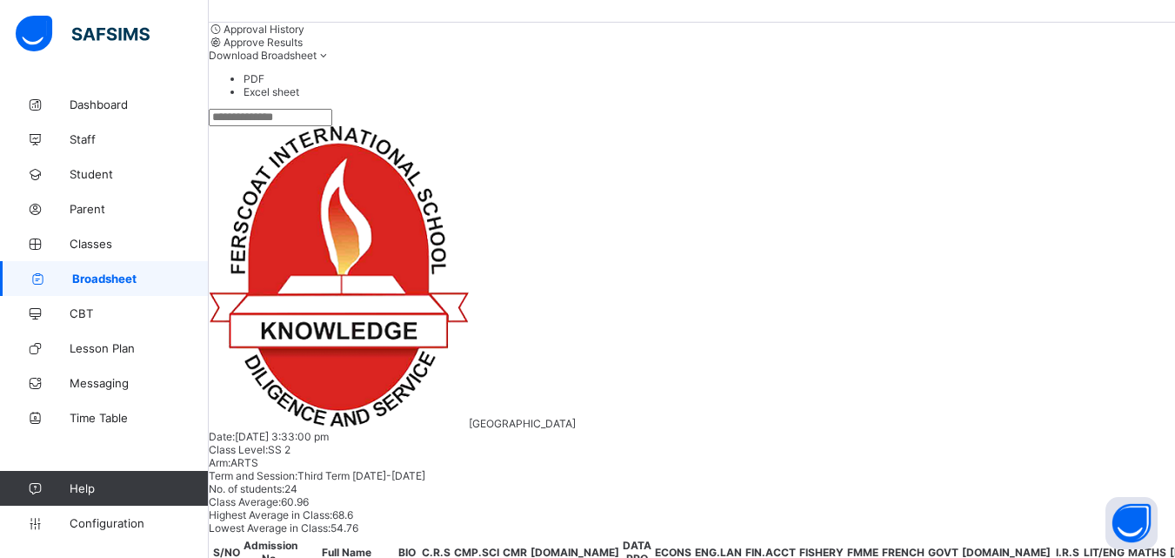
click at [1039, 443] on div "Class Level: SS 2 Arm: ARTS Term and Session: Third Term 2024-2025" at bounding box center [692, 462] width 967 height 39
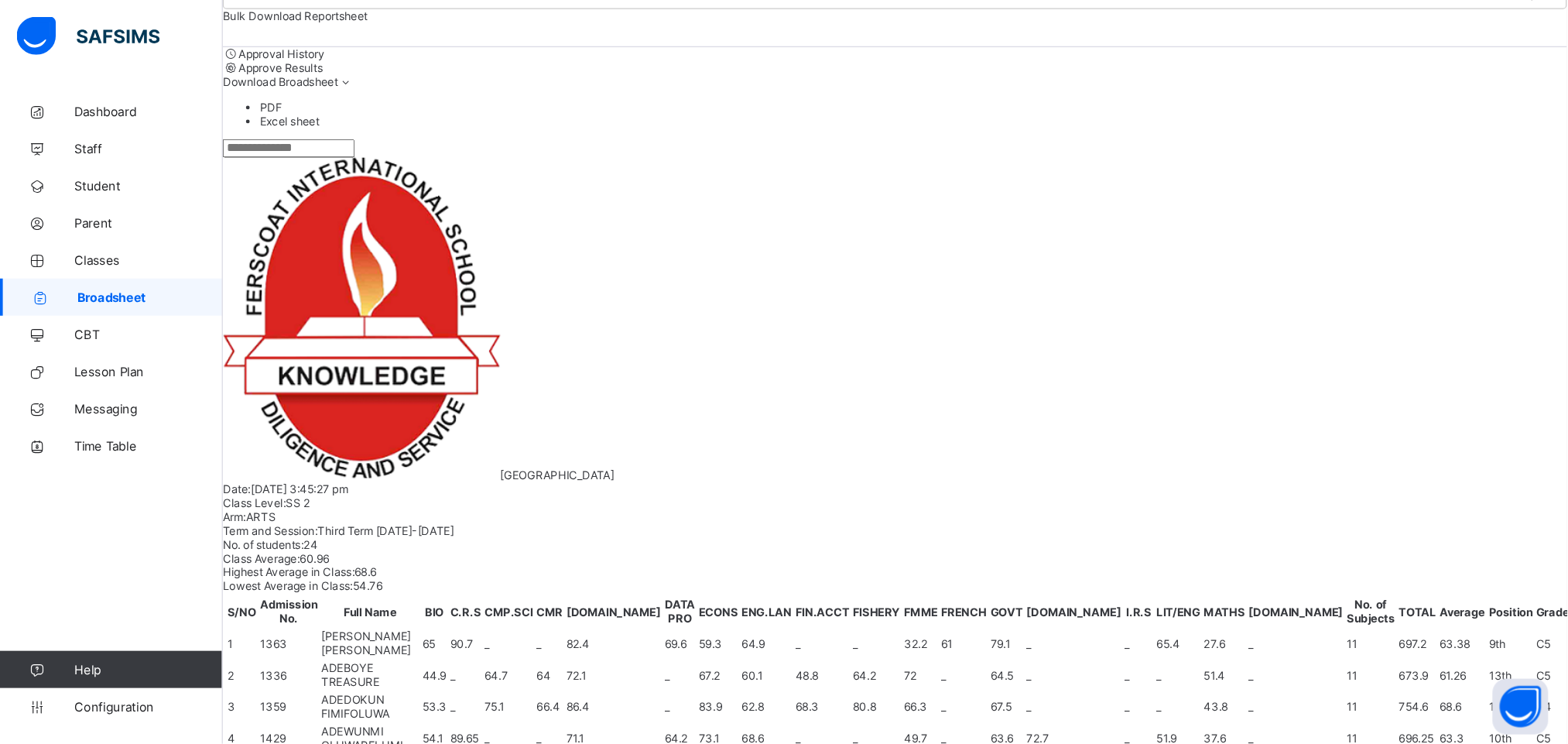
scroll to position [1021, 0]
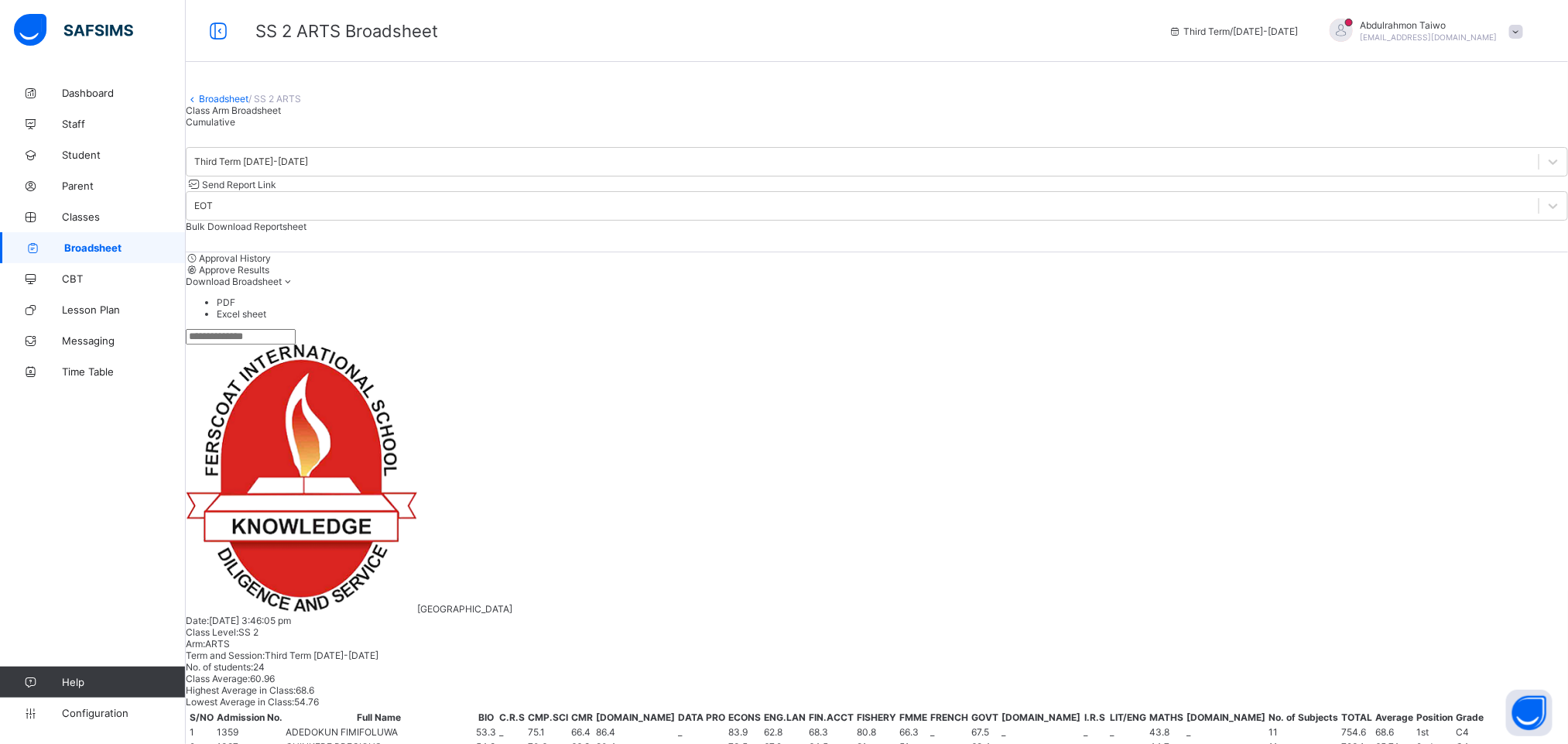
scroll to position [0, 0]
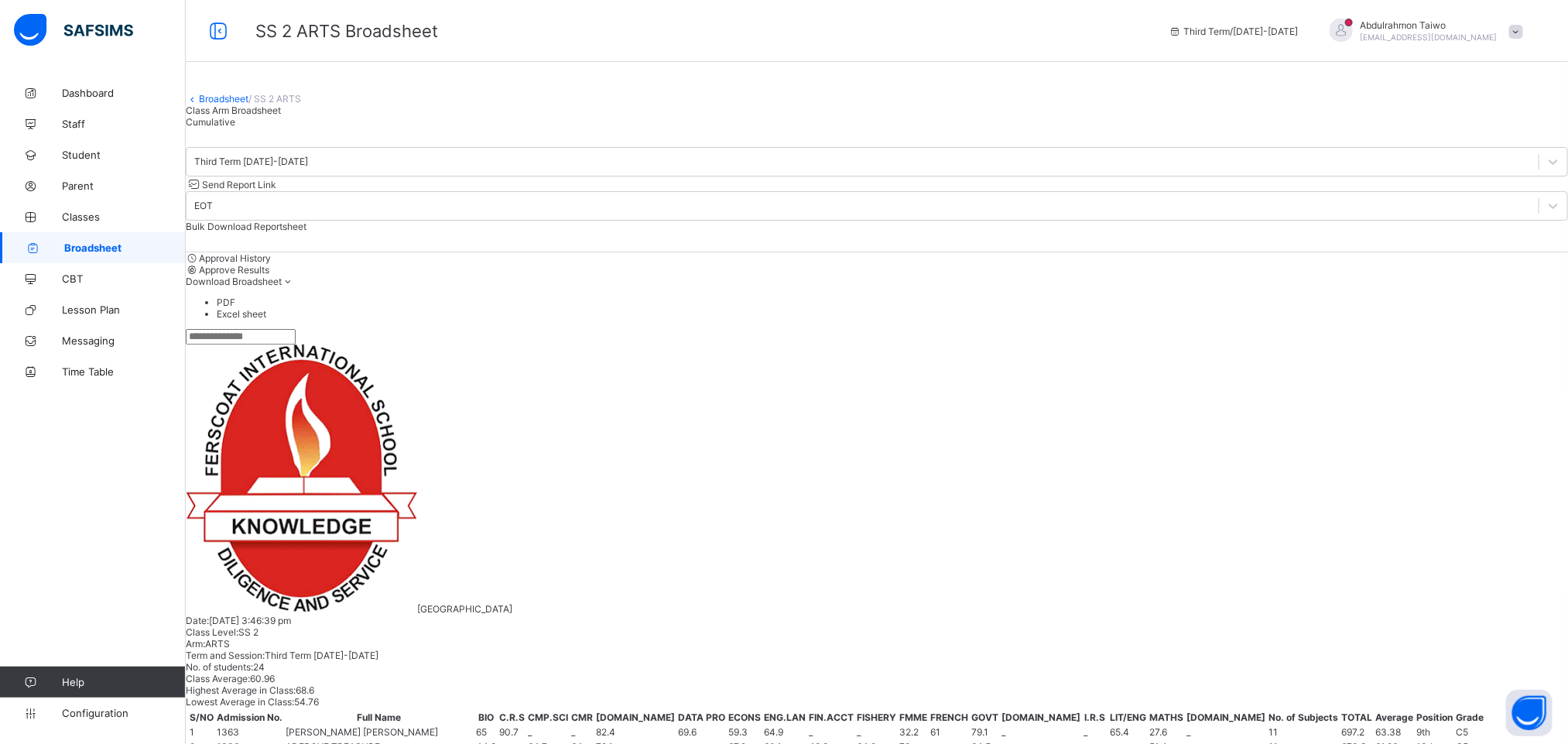
scroll to position [0, 615]
click at [1057, 287] on div "Download Broadsheet" at bounding box center [877, 281] width 1382 height 12
click at [1057, 308] on li "PDF" at bounding box center [892, 302] width 1351 height 12
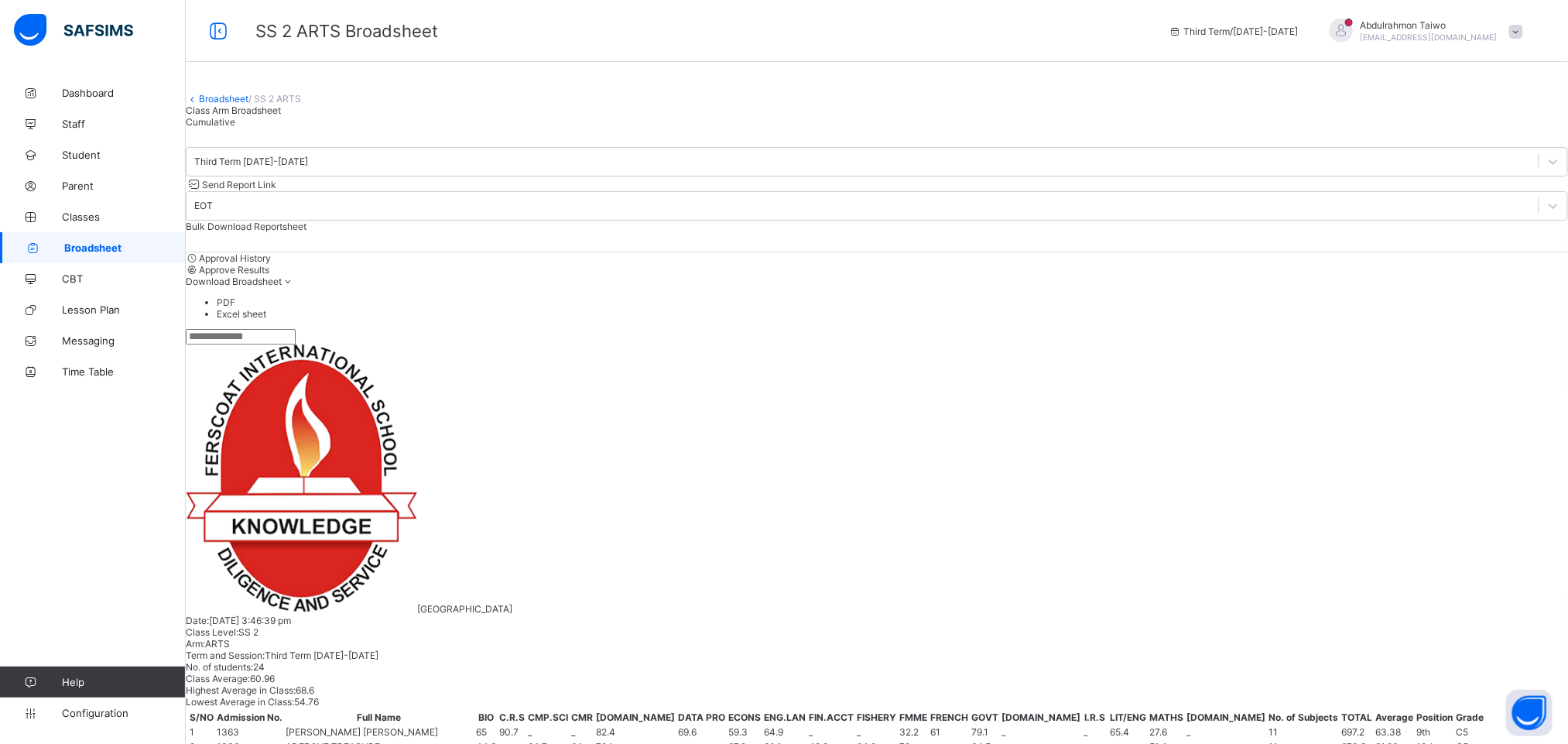
click at [235, 128] on span "Cumulative" at bounding box center [211, 121] width 50 height 12
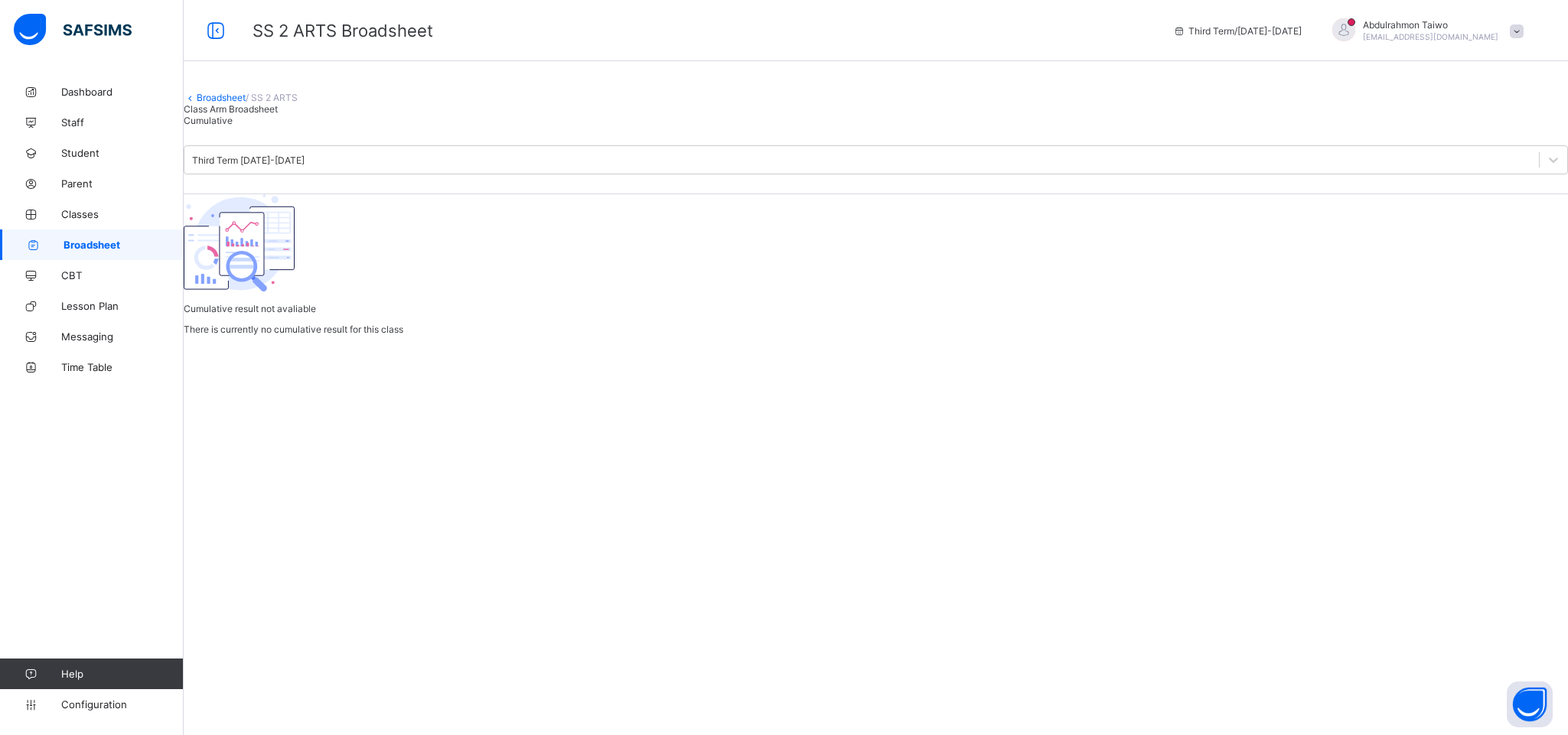
click at [245, 114] on span "Class Arm Broadsheet" at bounding box center [230, 108] width 94 height 11
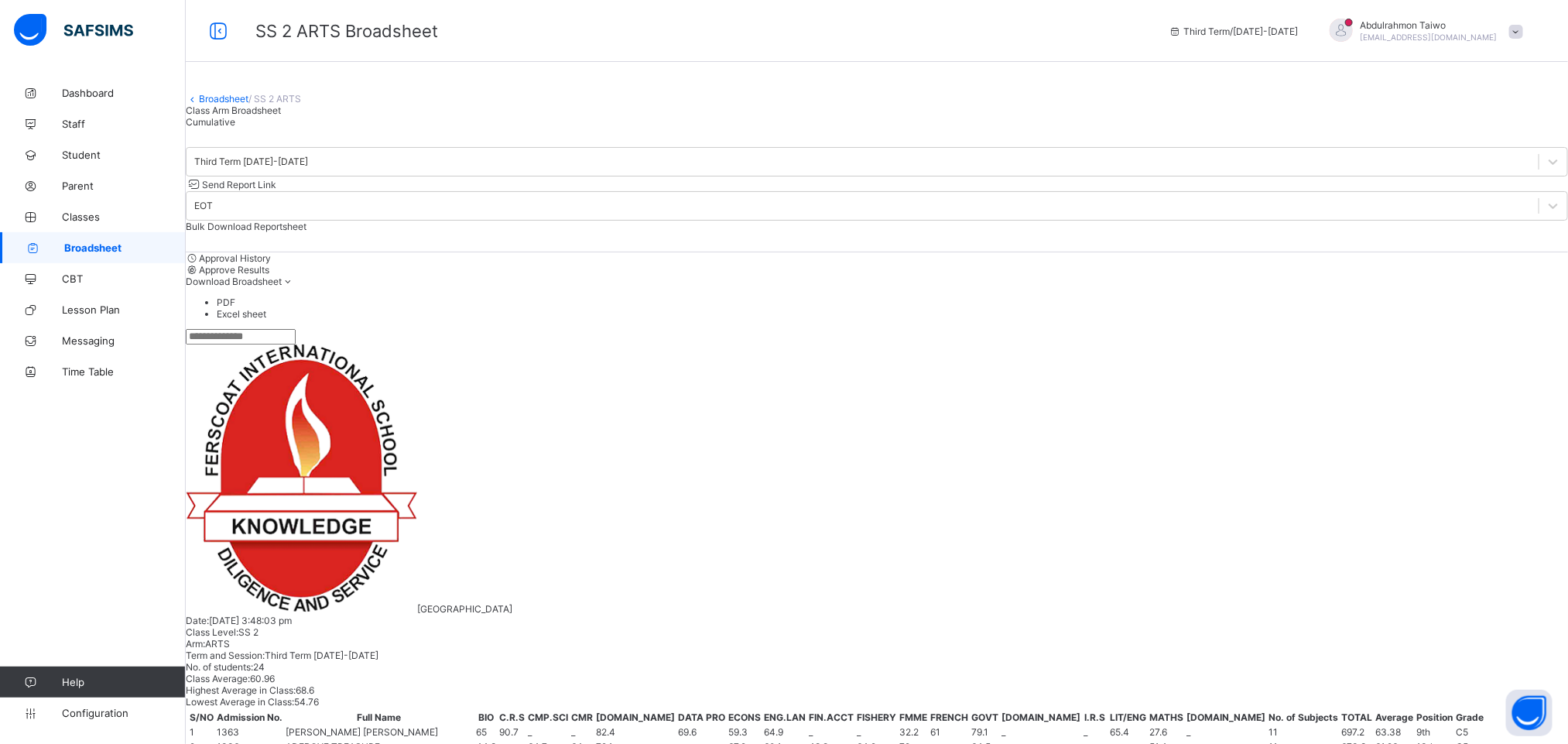
click at [282, 287] on span "Download Broadsheet" at bounding box center [234, 281] width 96 height 12
click at [1057, 308] on li "PDF" at bounding box center [892, 302] width 1351 height 12
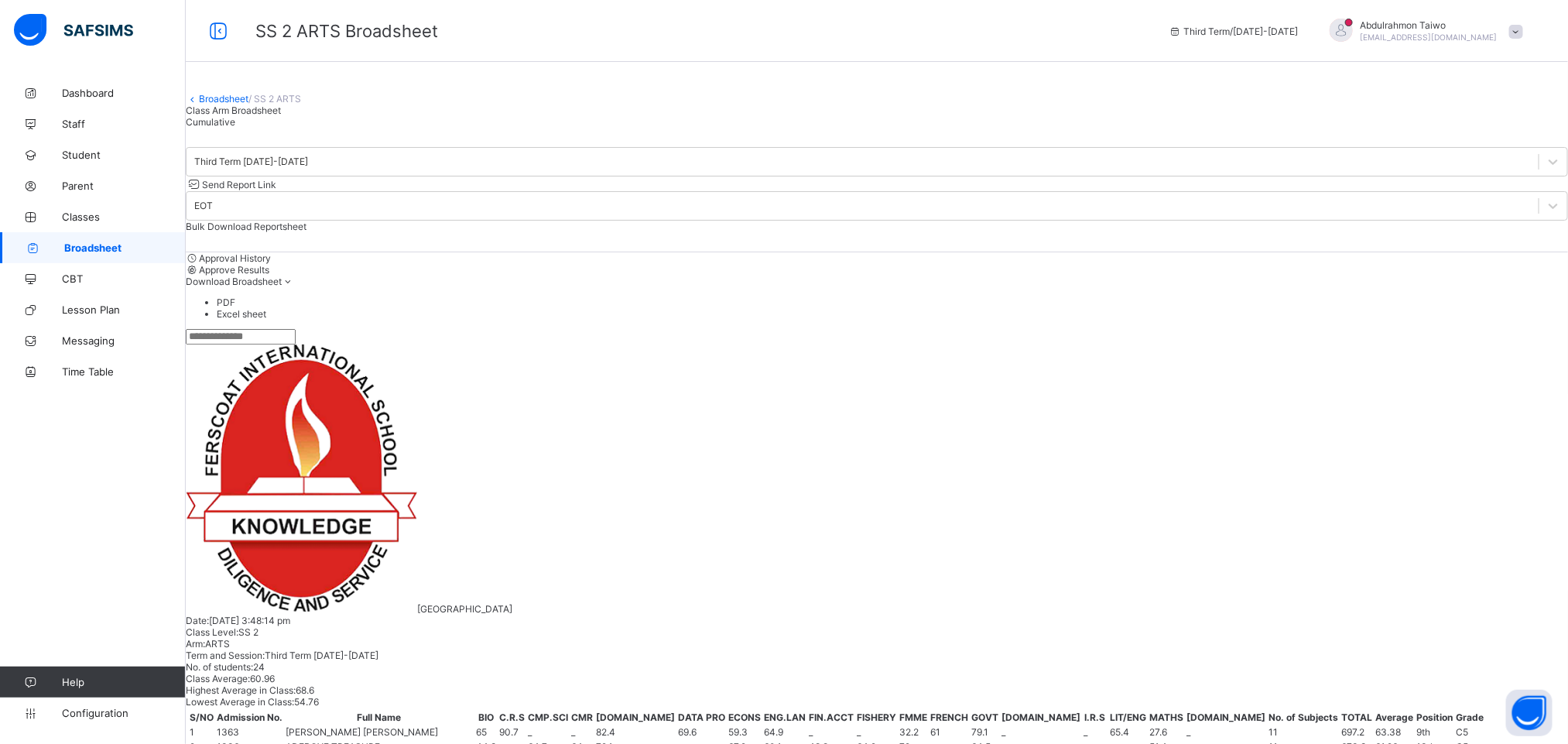
scroll to position [0, 0]
click at [1057, 308] on li "PDF" at bounding box center [892, 302] width 1351 height 12
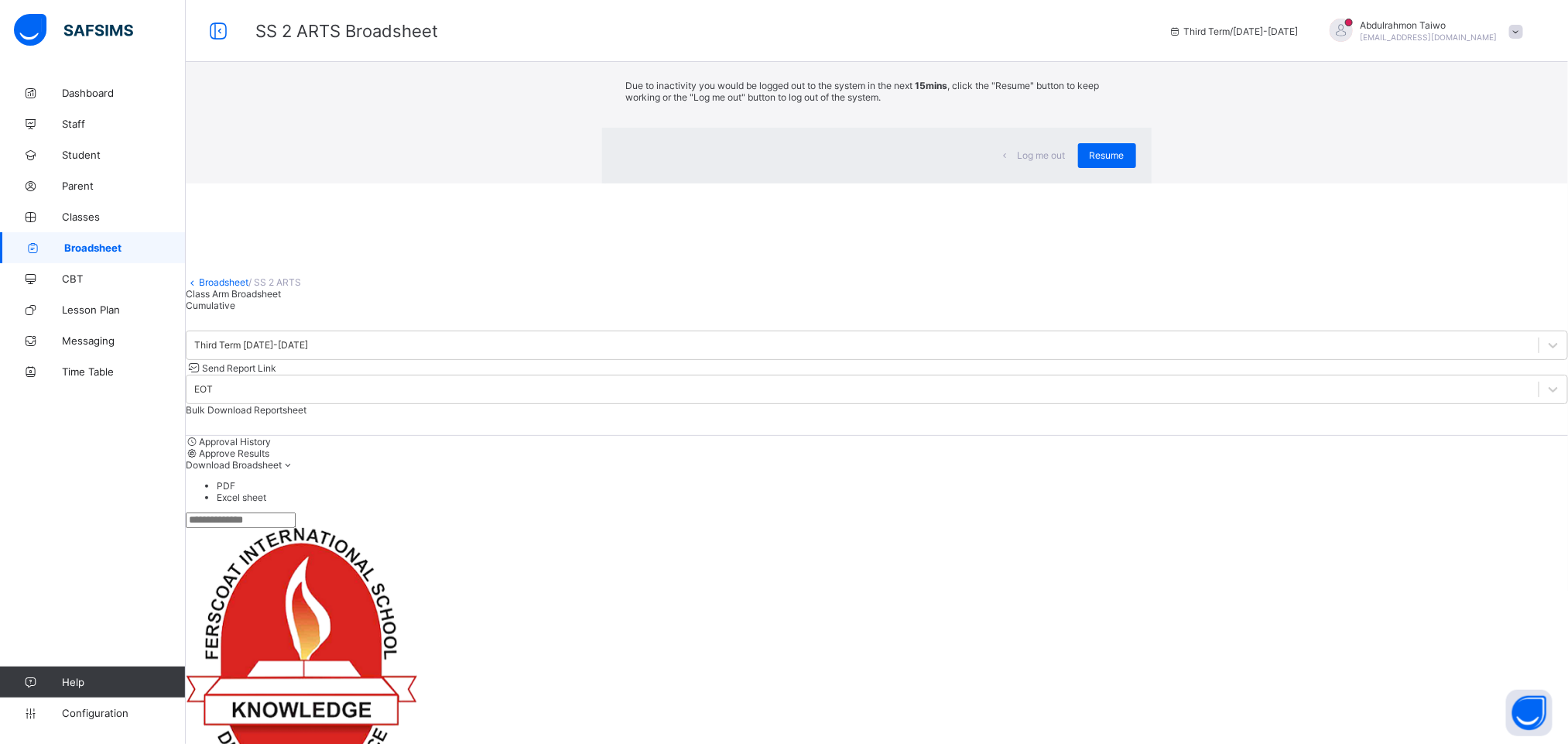
click at [1057, 161] on span "Resume" at bounding box center [1106, 155] width 35 height 12
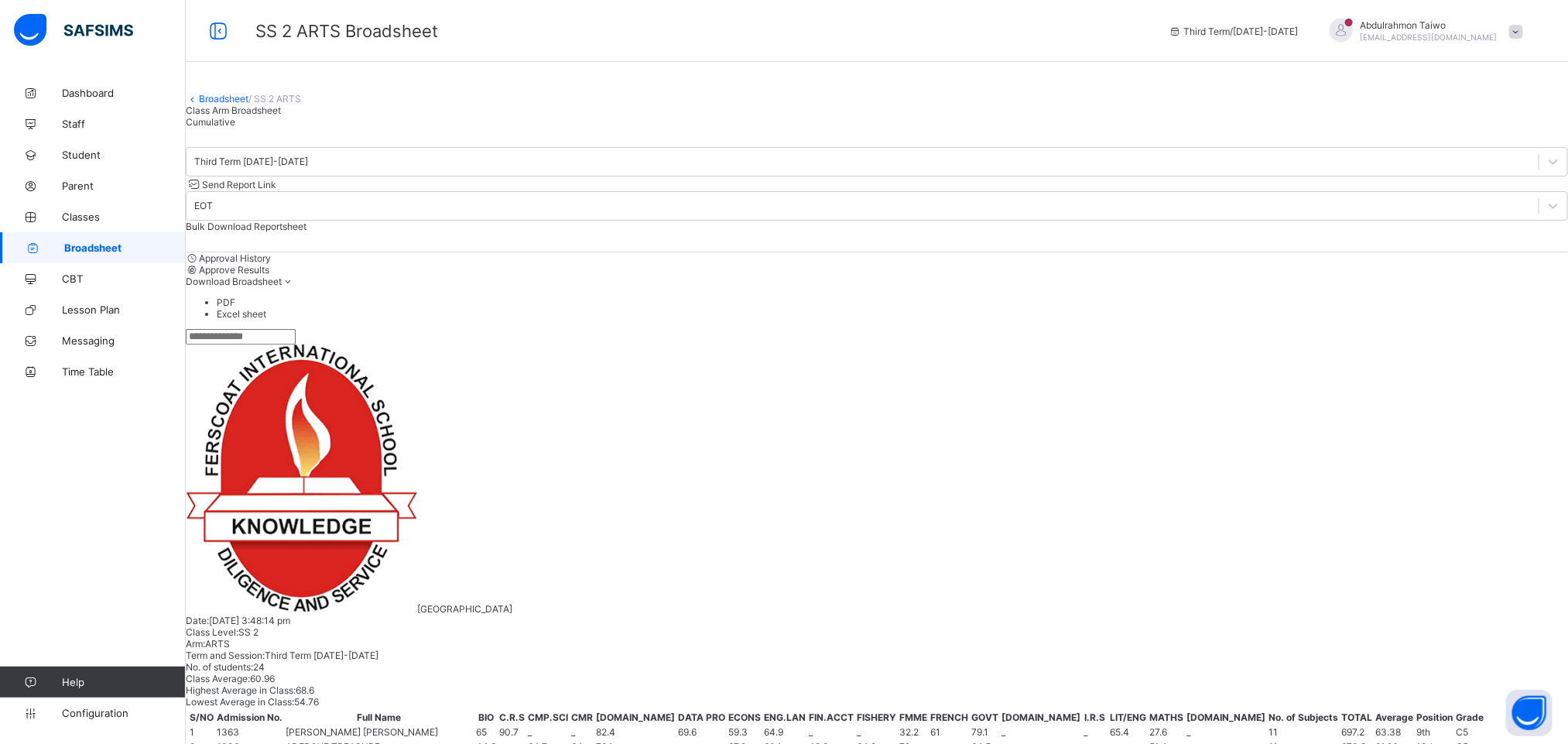
click at [235, 128] on span "Cumulative" at bounding box center [211, 121] width 50 height 12
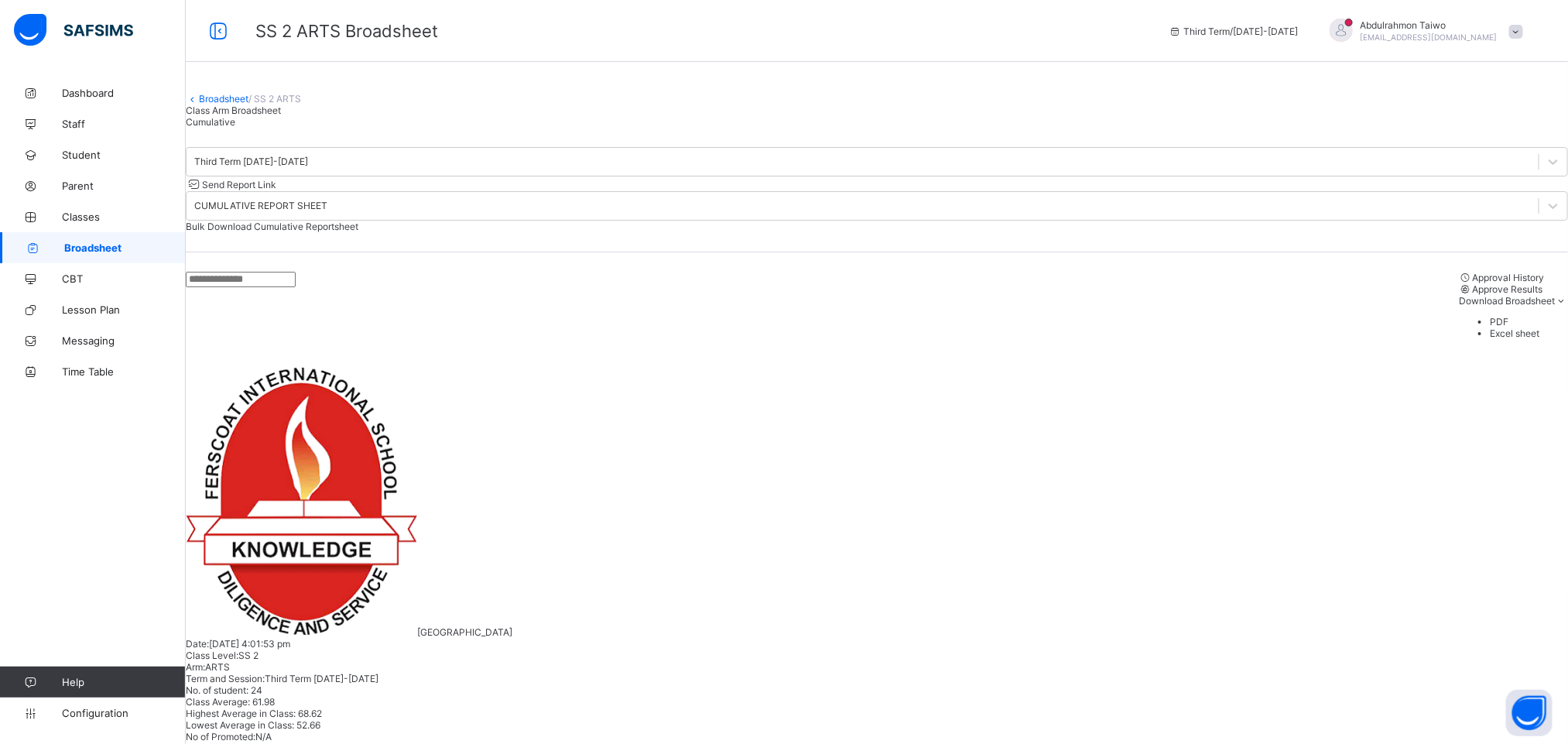
click at [1057, 328] on li "PDF" at bounding box center [1529, 321] width 78 height 12
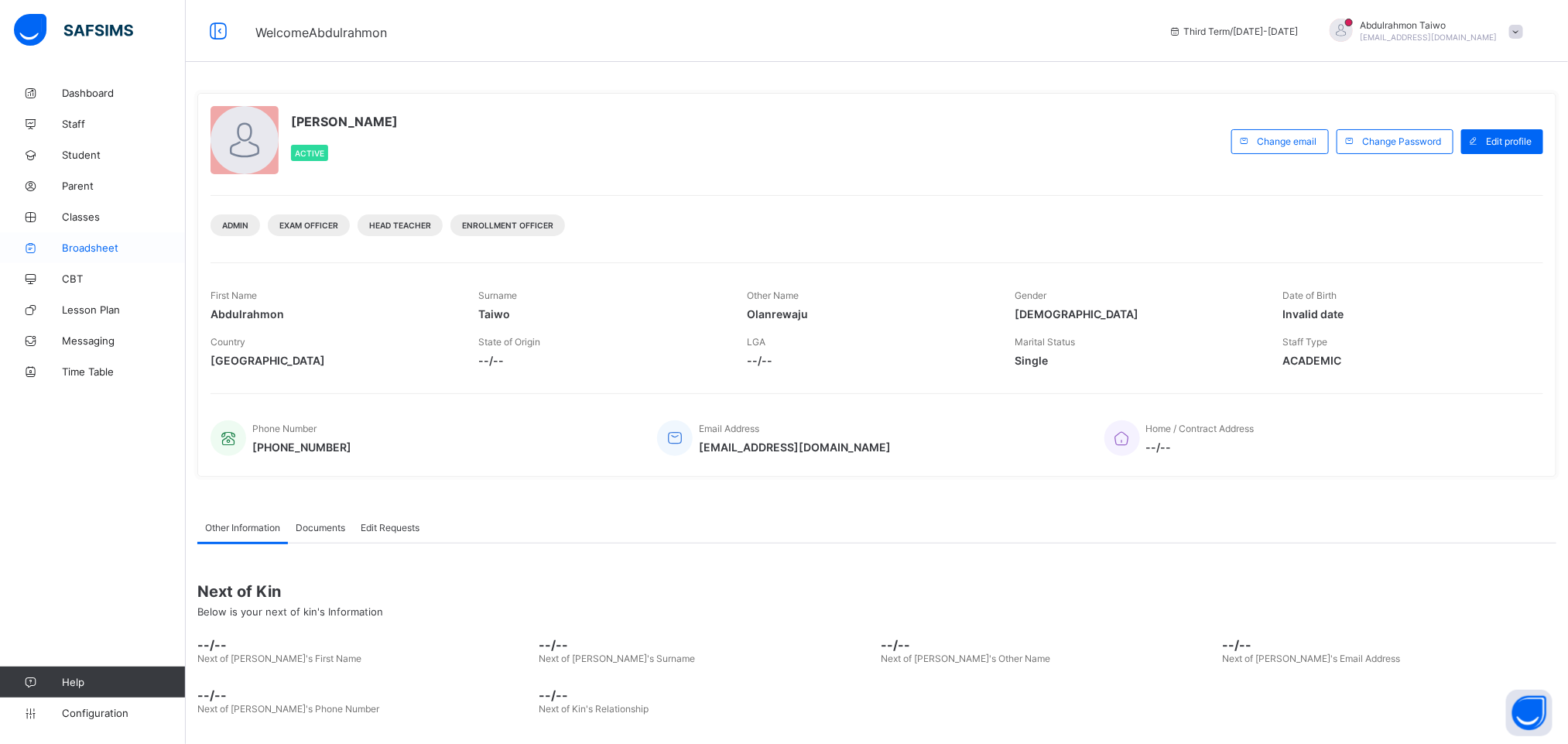
click at [77, 254] on link "Broadsheet" at bounding box center [92, 247] width 186 height 31
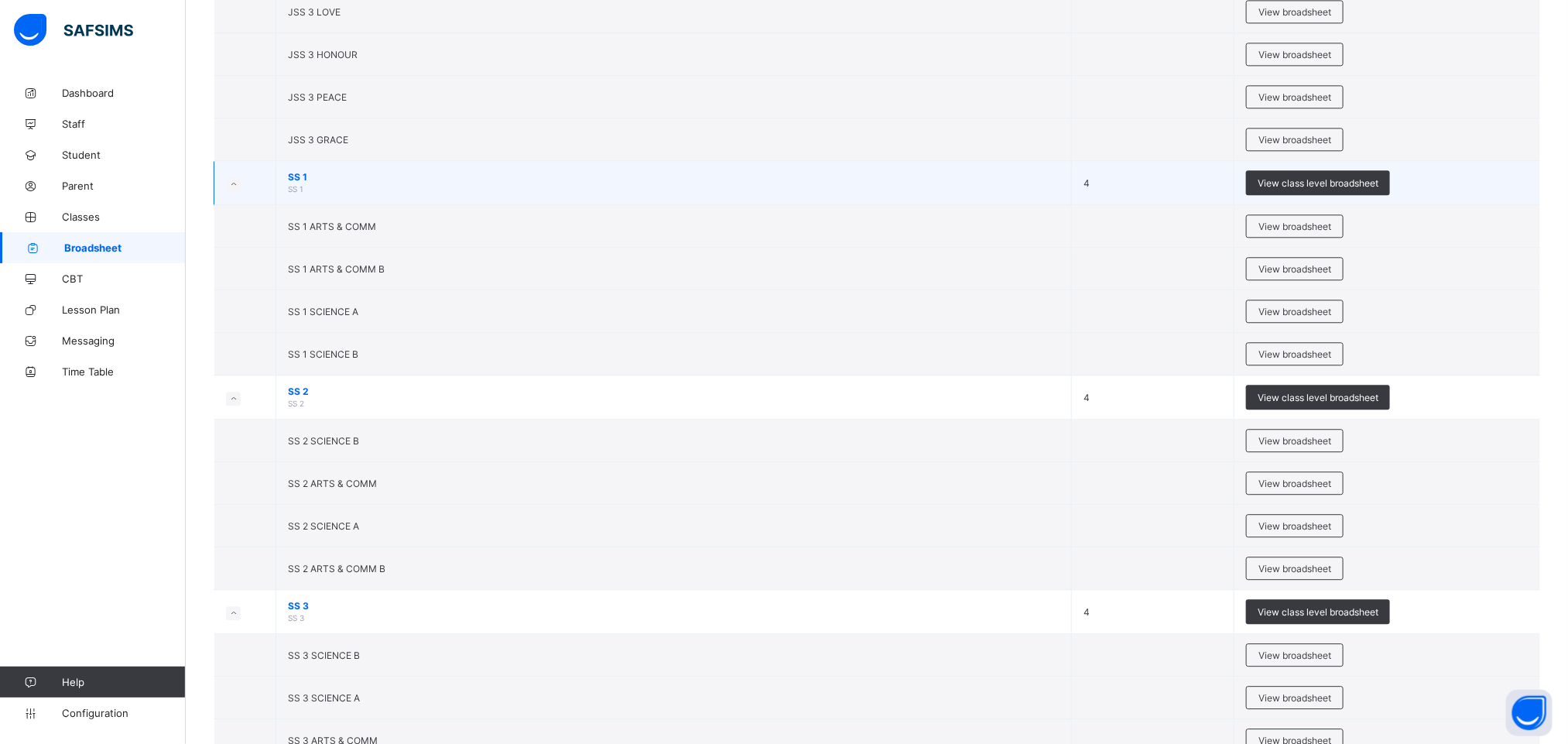
scroll to position [2076, 0]
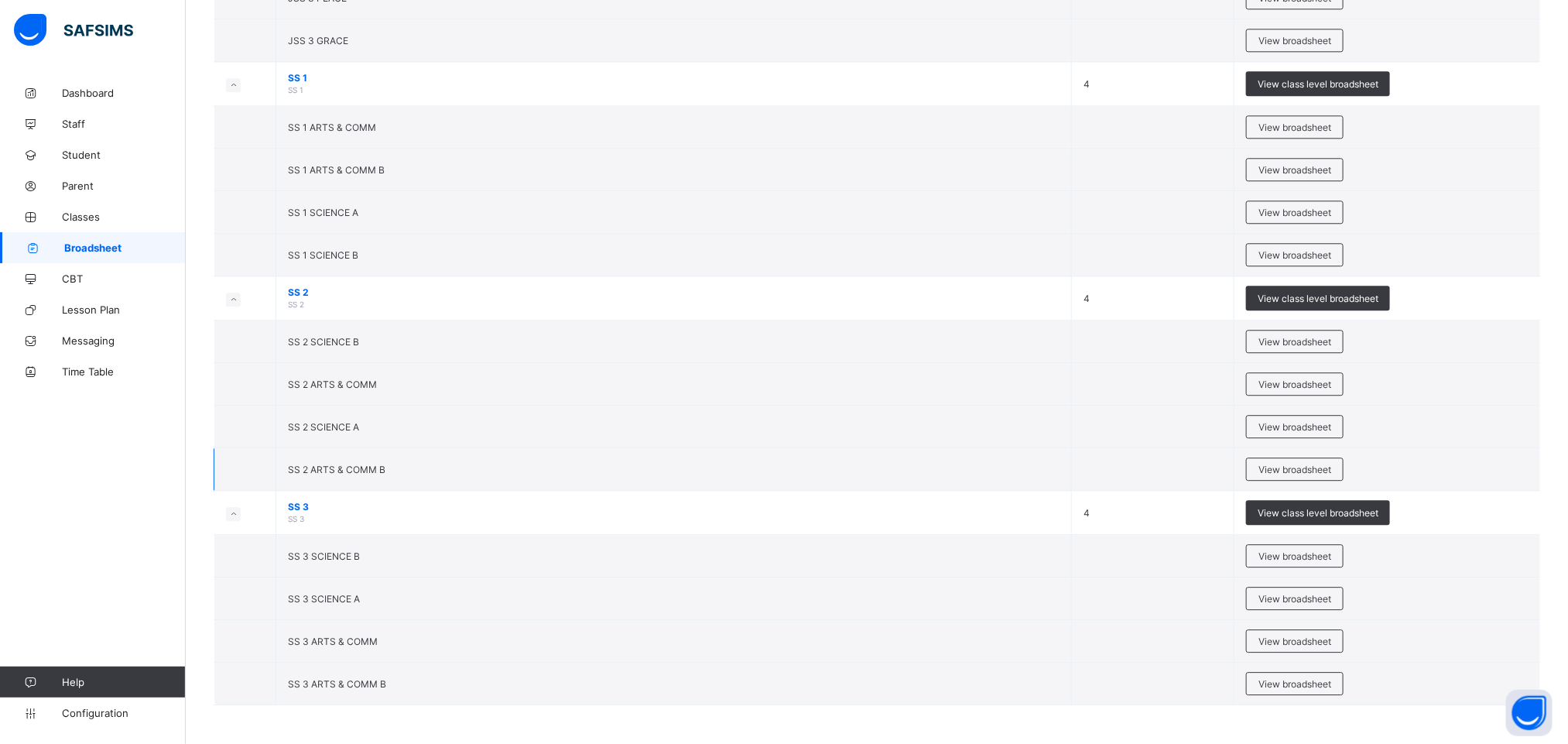
click at [376, 464] on span "SS 2 ARTS & COMM B" at bounding box center [337, 469] width 98 height 12
click at [372, 384] on span "SS 2 ARTS & COMM" at bounding box center [333, 384] width 89 height 12
click at [1321, 378] on span "View broadsheet" at bounding box center [1295, 384] width 73 height 12
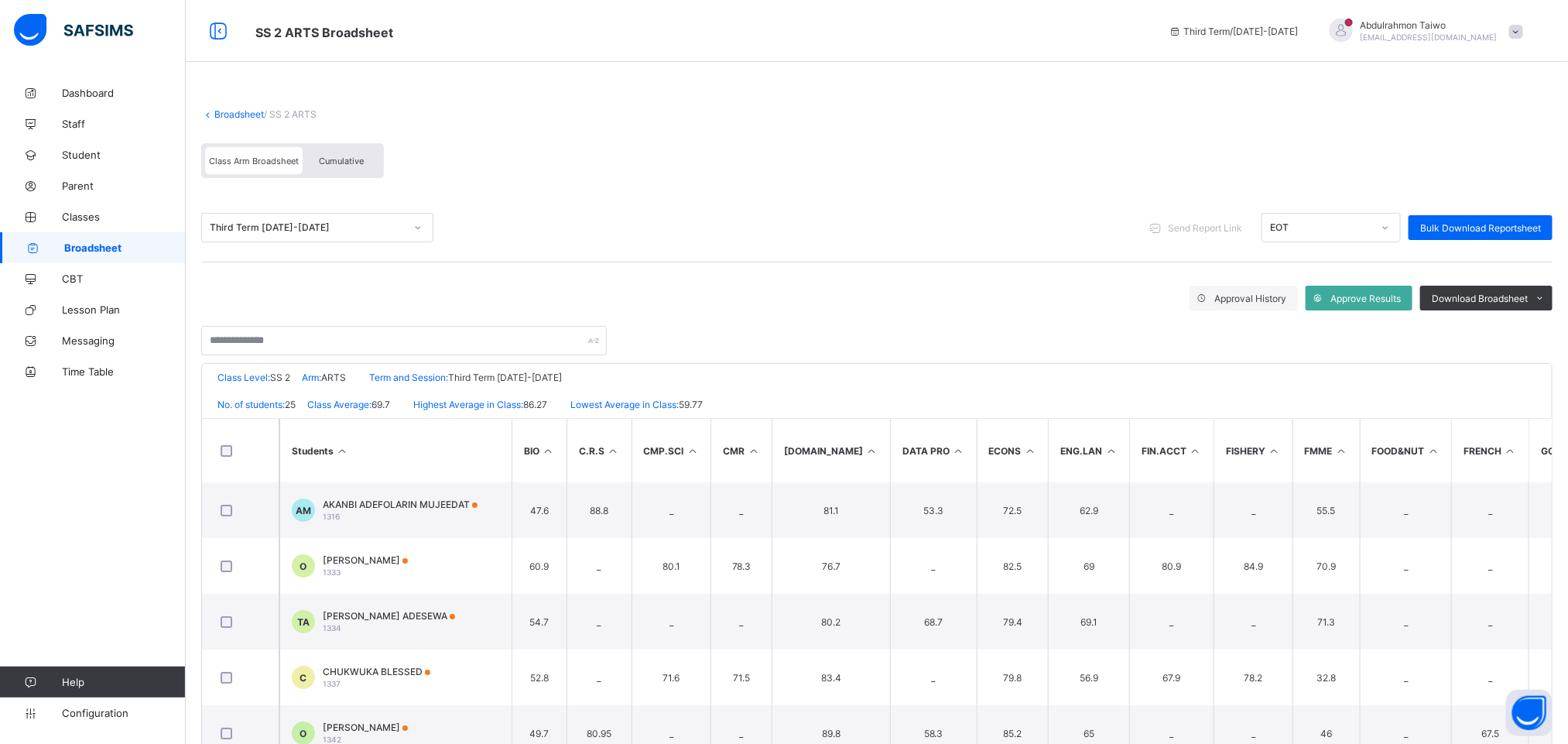
click at [336, 444] on th "Students" at bounding box center [395, 450] width 232 height 63
click at [327, 451] on th "Students" at bounding box center [395, 450] width 232 height 63
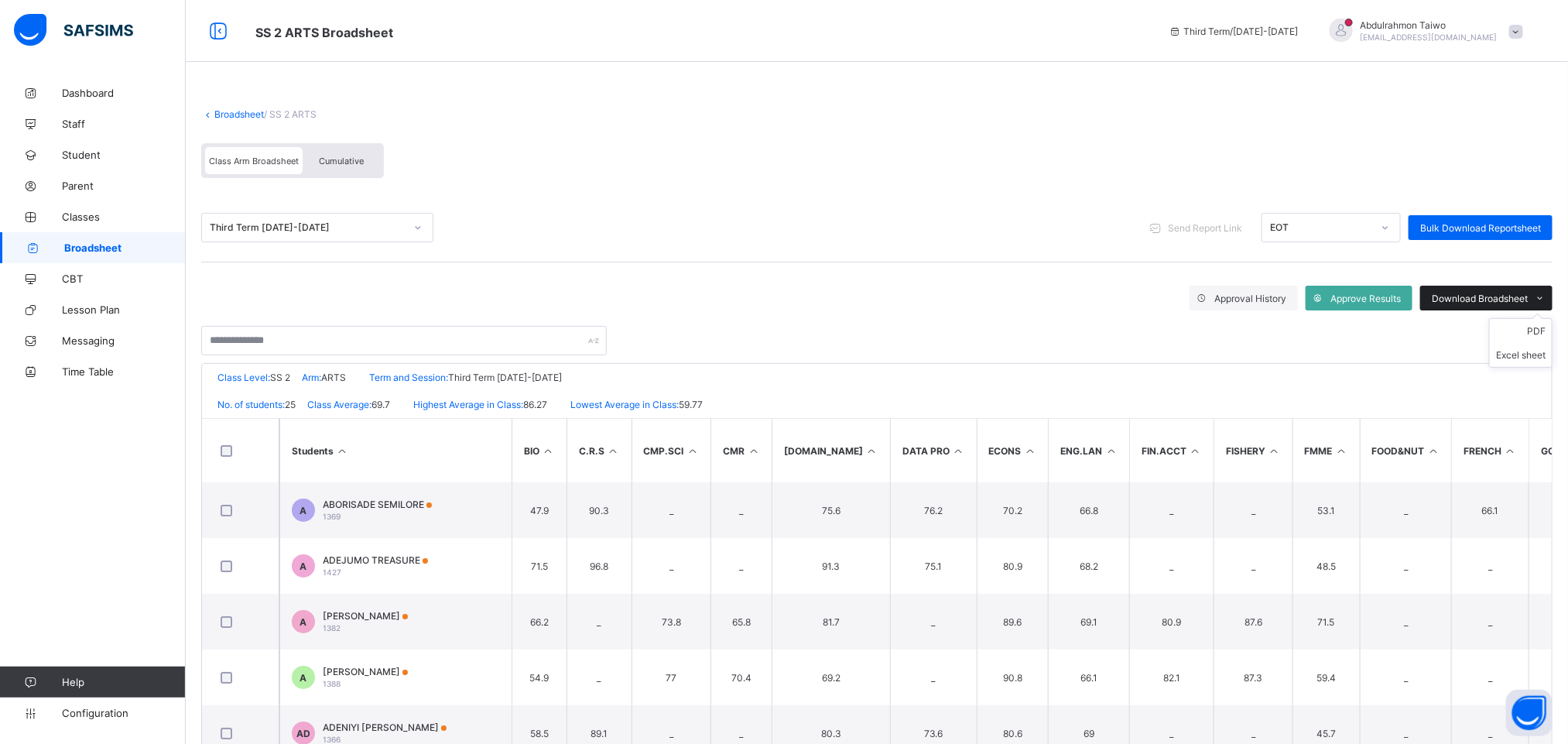
drag, startPoint x: 1496, startPoint y: 288, endPoint x: 1526, endPoint y: 298, distance: 31.6
click at [1497, 288] on div "Download Broadsheet" at bounding box center [1485, 298] width 133 height 25
click at [1544, 324] on ul "PDF Excel sheet" at bounding box center [1520, 344] width 63 height 50
click at [1548, 333] on li "PDF" at bounding box center [1521, 330] width 62 height 24
click at [1026, 196] on div "Third Term 2024-2025 Send Report Link EOT Bulk Download Reportsheet" at bounding box center [876, 227] width 1351 height 69
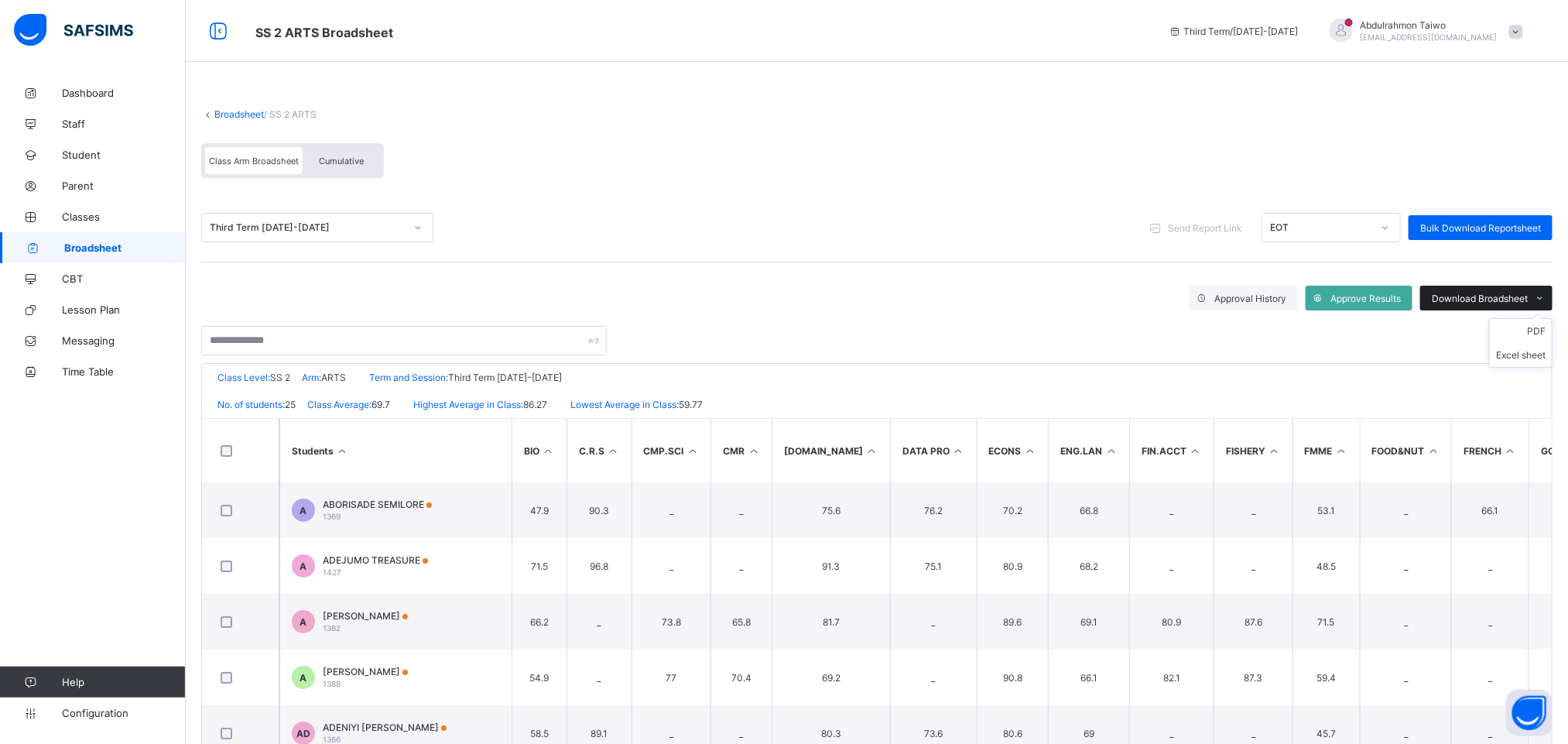
click at [1492, 295] on span "Download Broadsheet" at bounding box center [1479, 298] width 96 height 12
click at [1544, 336] on li "PDF" at bounding box center [1521, 330] width 62 height 24
click at [907, 93] on span at bounding box center [876, 100] width 1351 height 15
click at [342, 154] on div "Cumulative" at bounding box center [341, 160] width 77 height 27
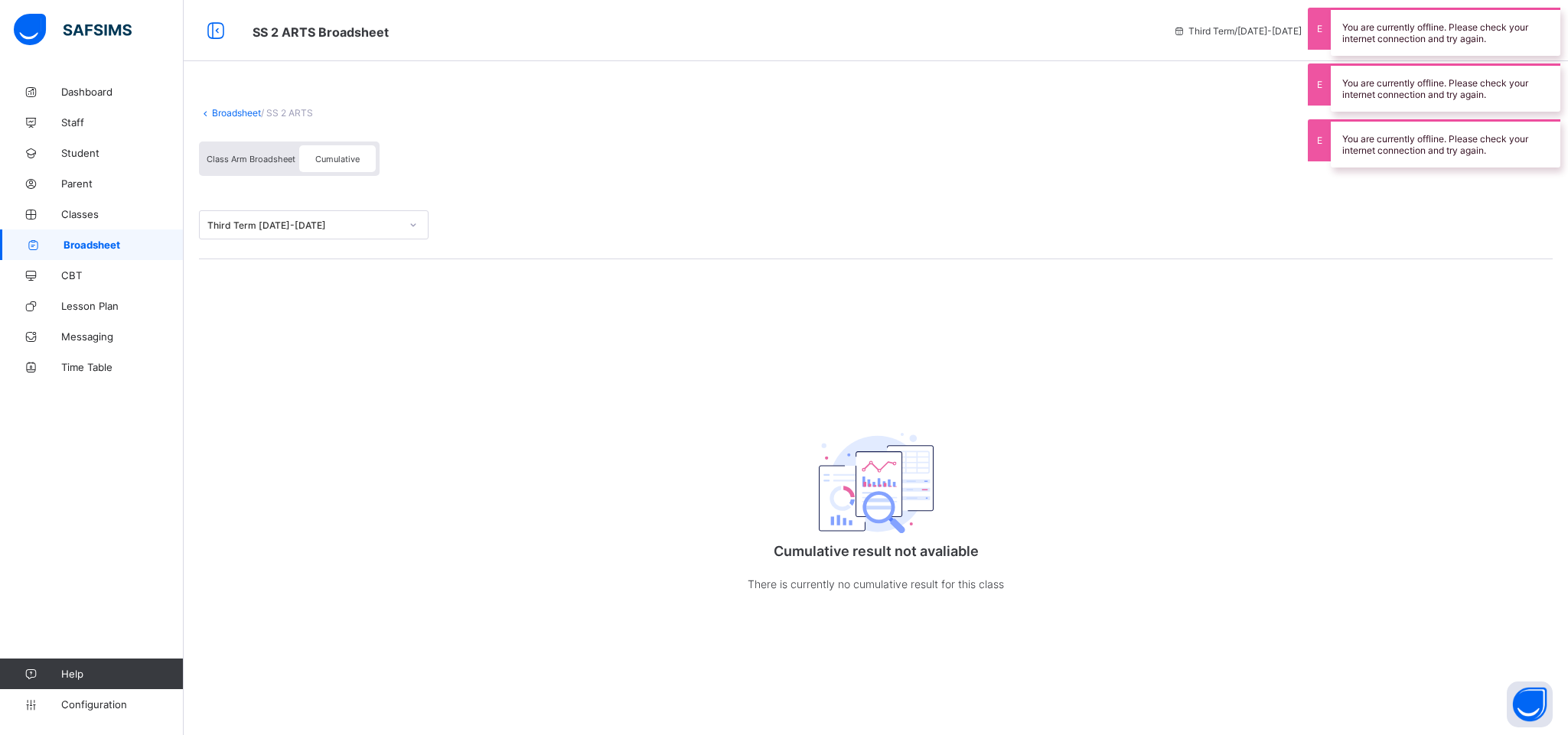
click at [344, 151] on div "Cumulative" at bounding box center [337, 158] width 77 height 26
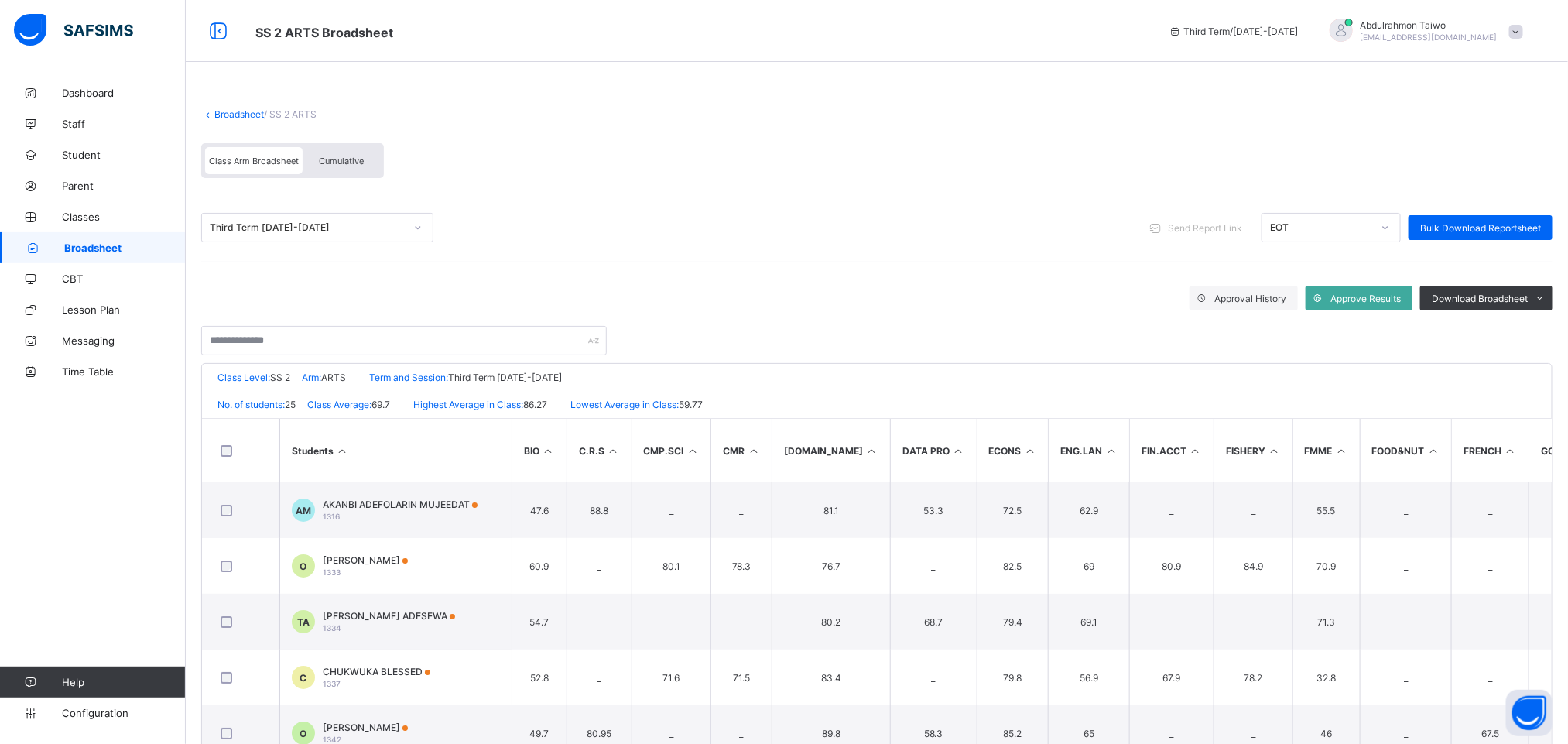
click at [529, 199] on div "Third Term [DATE]-[DATE] Send Report Link EOT Bulk Download Reportsheet" at bounding box center [876, 227] width 1351 height 69
click at [344, 161] on span "Cumulative" at bounding box center [341, 161] width 44 height 11
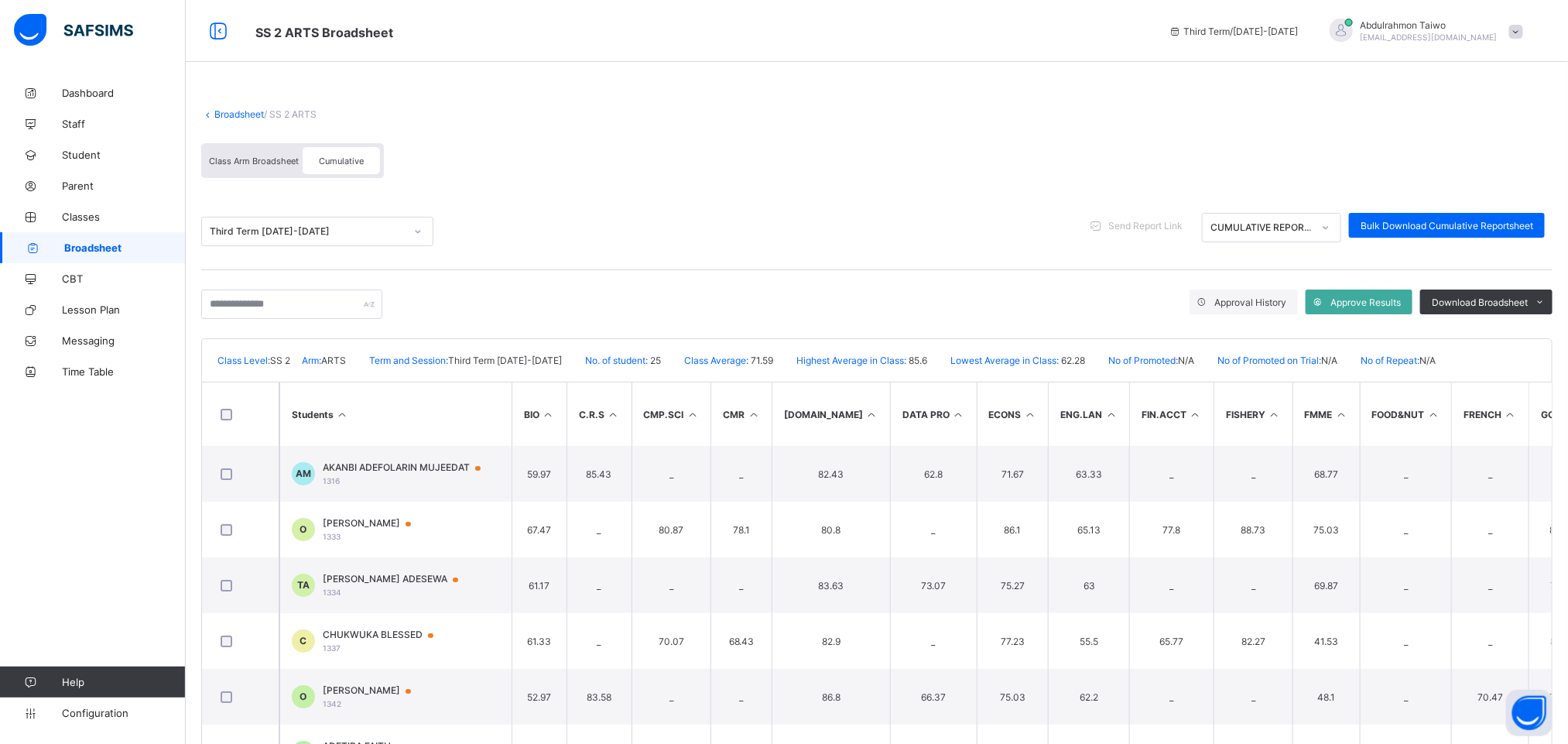
click at [325, 414] on th "Students" at bounding box center [395, 414] width 232 height 63
click at [1547, 328] on ul "PDF Excel sheet" at bounding box center [1520, 347] width 63 height 50
click at [1548, 337] on li "PDF" at bounding box center [1521, 335] width 62 height 24
